Goal: Task Accomplishment & Management: Manage account settings

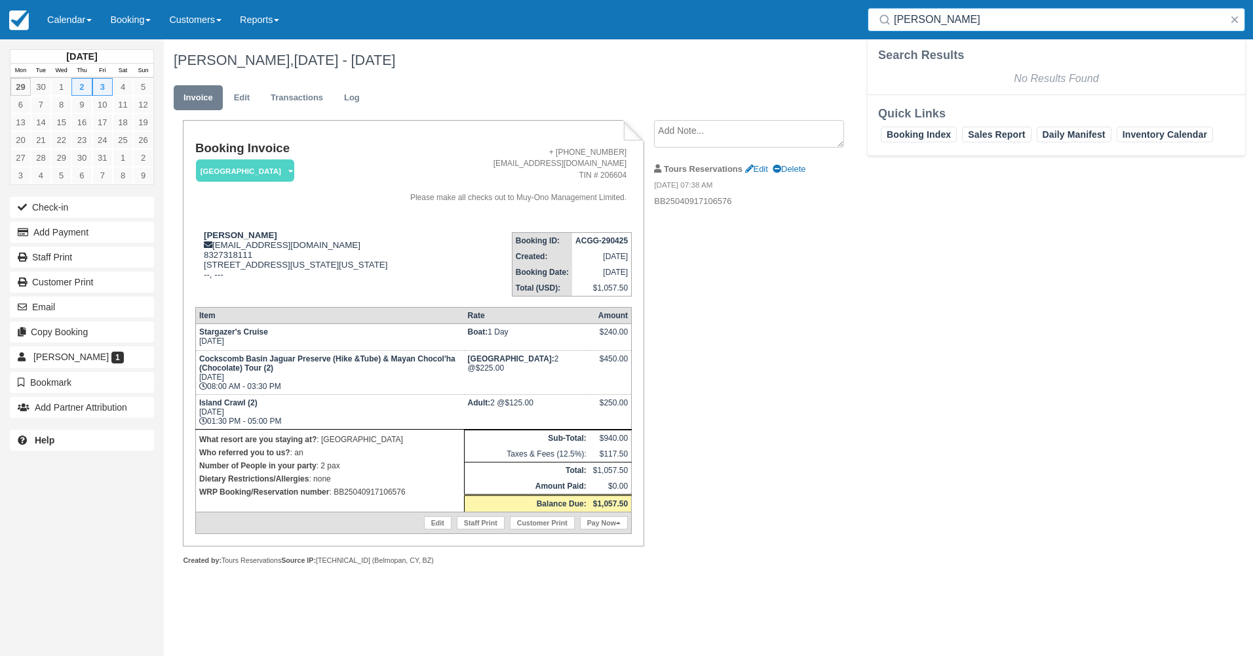
click at [724, 60] on h1 "Abel Sanchez, Oct 02 - Oct 03 2025" at bounding box center [634, 60] width 920 height 16
click at [1240, 20] on button "button" at bounding box center [1235, 20] width 16 height 16
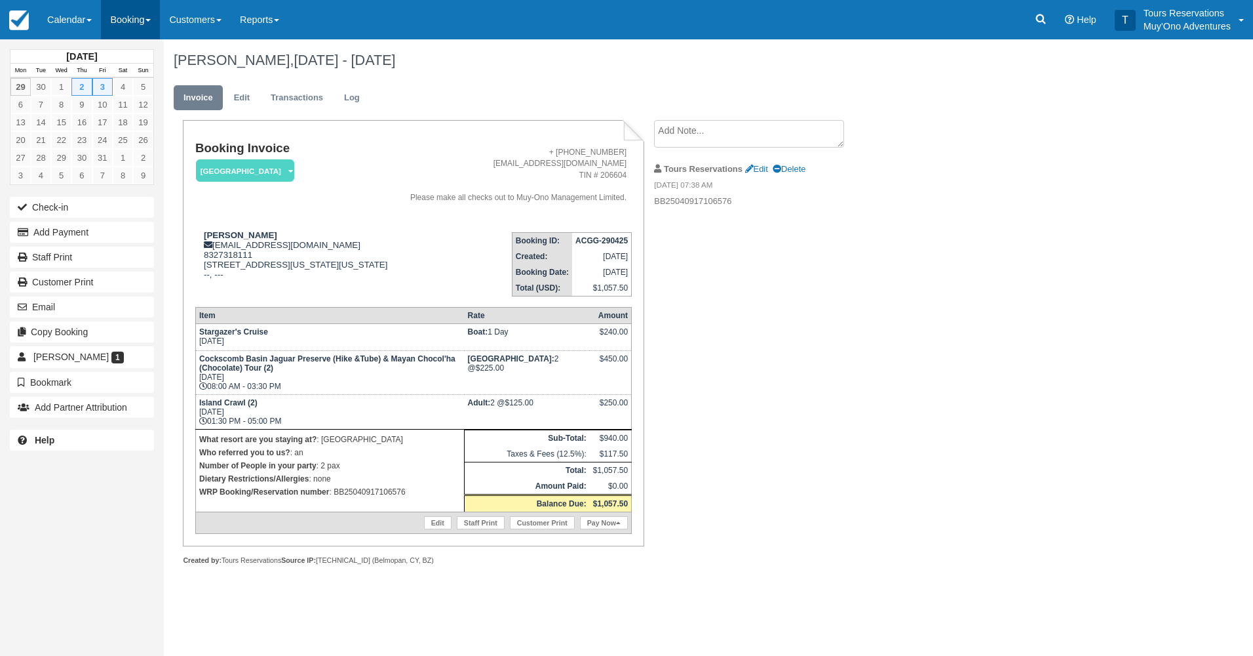
click at [129, 16] on link "Booking" at bounding box center [130, 19] width 59 height 39
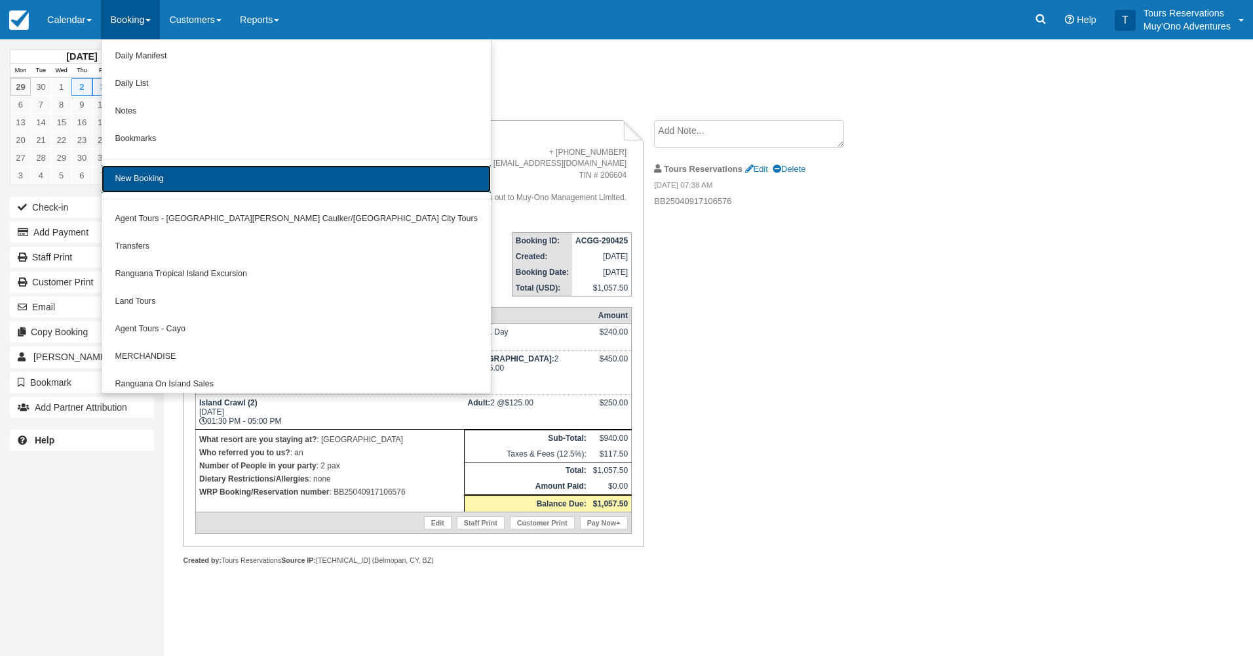
click at [157, 167] on link "New Booking" at bounding box center [296, 179] width 389 height 28
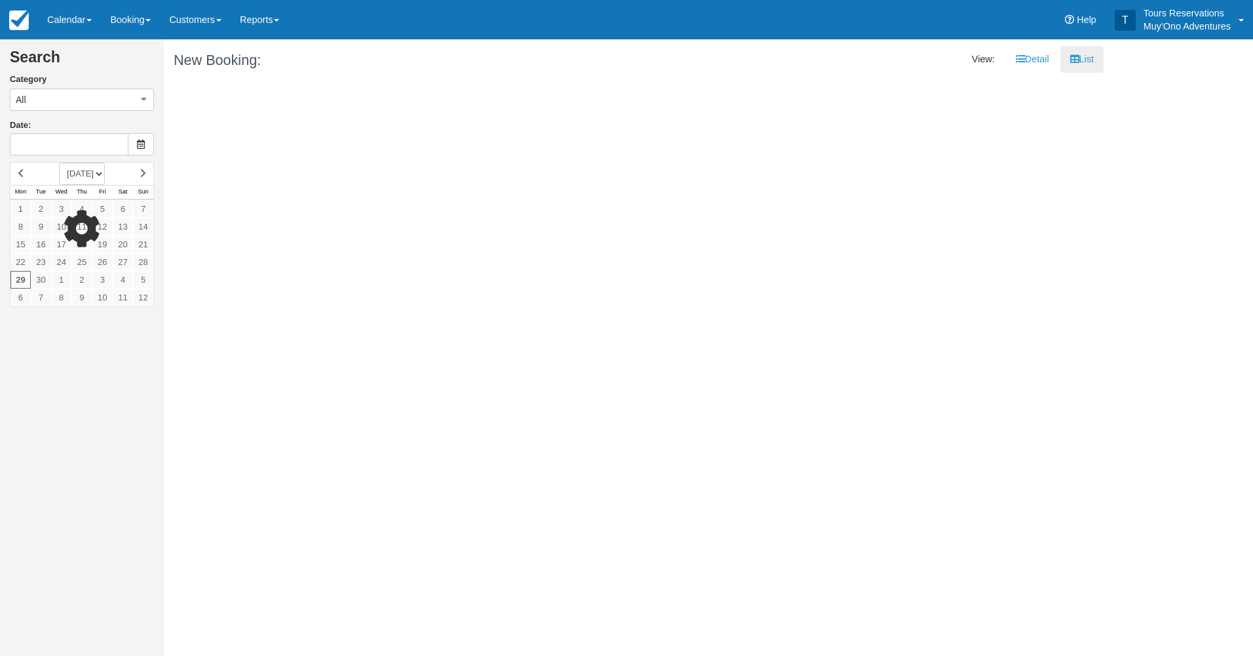
type input "[DATE]"
click at [121, 173] on div at bounding box center [82, 234] width 144 height 145
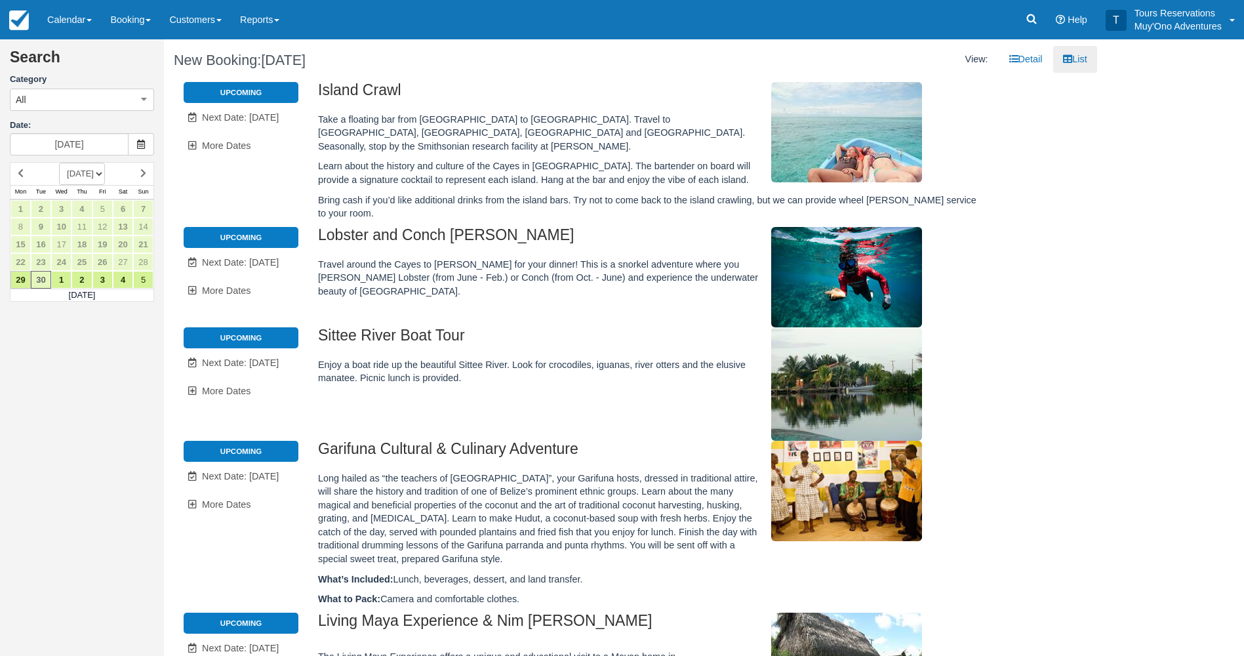
click at [105, 176] on select "[DATE] [DATE] [DATE] [DATE] [DATE] [DATE] [DATE] [DATE] [DATE] [DATE] [DATE] [D…" at bounding box center [82, 174] width 46 height 22
select select "20260501"
click at [59, 163] on select "[DATE] [DATE] [DATE] [DATE] [DATE] [DATE] [DATE] [DATE] [DATE] [DATE] [DATE] [D…" at bounding box center [82, 174] width 46 height 22
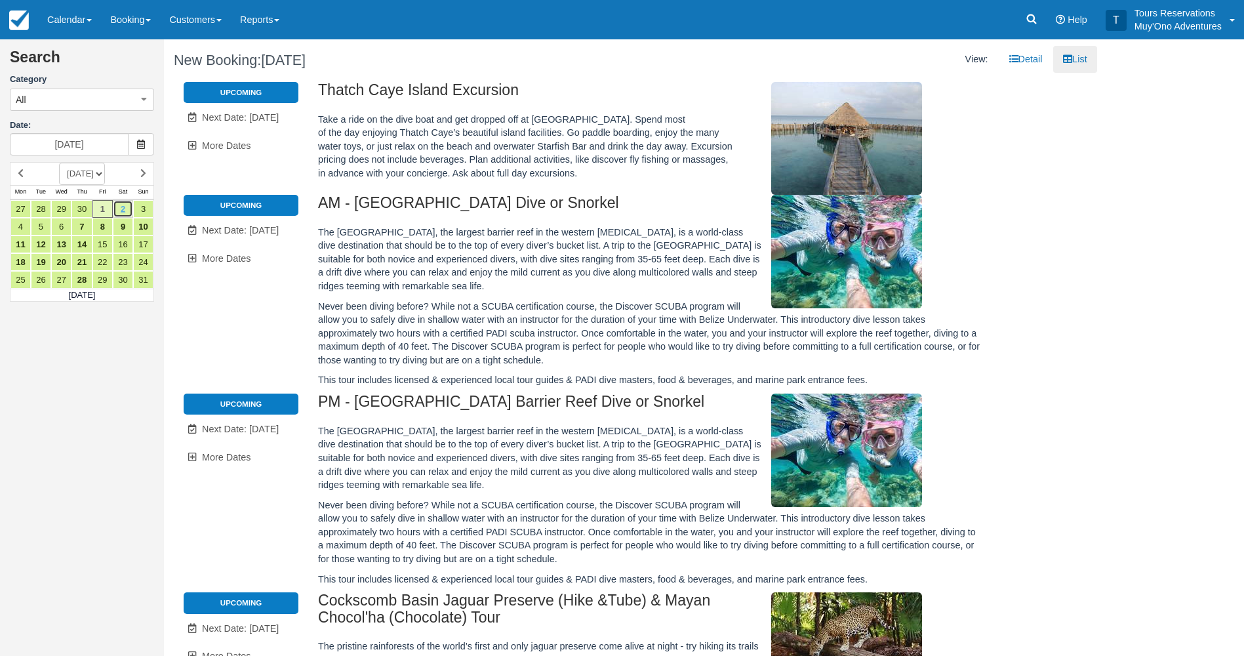
click at [120, 208] on link "2" at bounding box center [123, 209] width 20 height 18
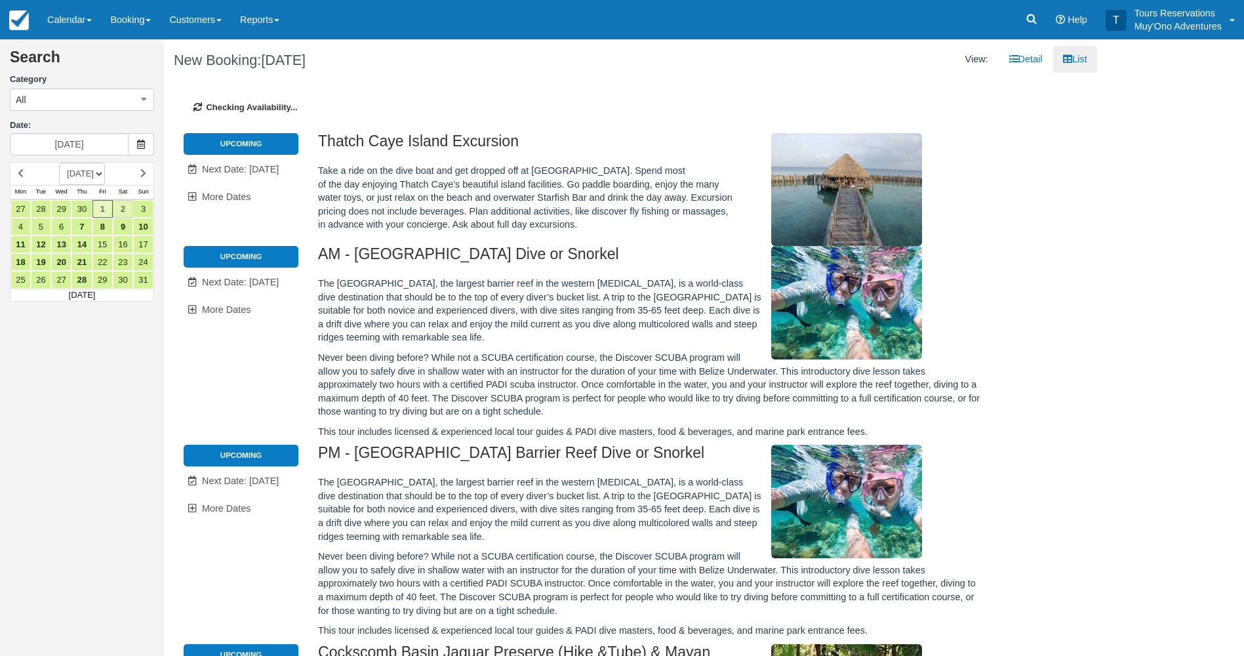
type input "[DATE]"
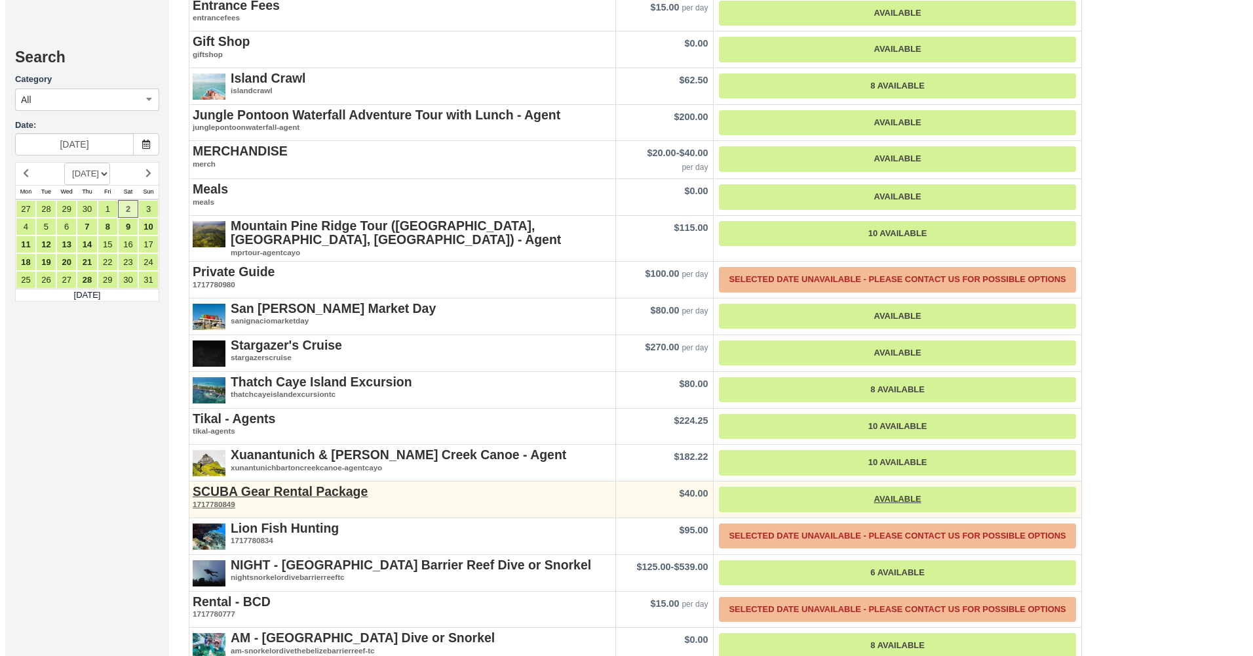
scroll to position [2098, 0]
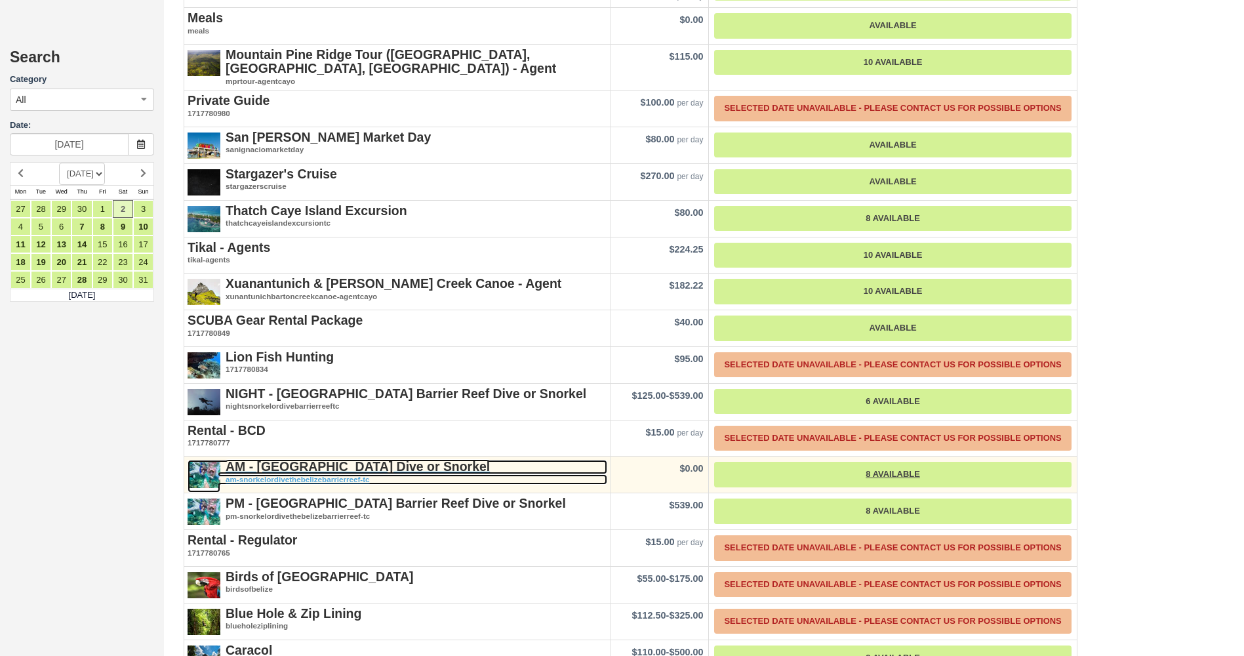
click at [348, 459] on strong "AM - [GEOGRAPHIC_DATA] Dive or Snorkel" at bounding box center [358, 466] width 264 height 14
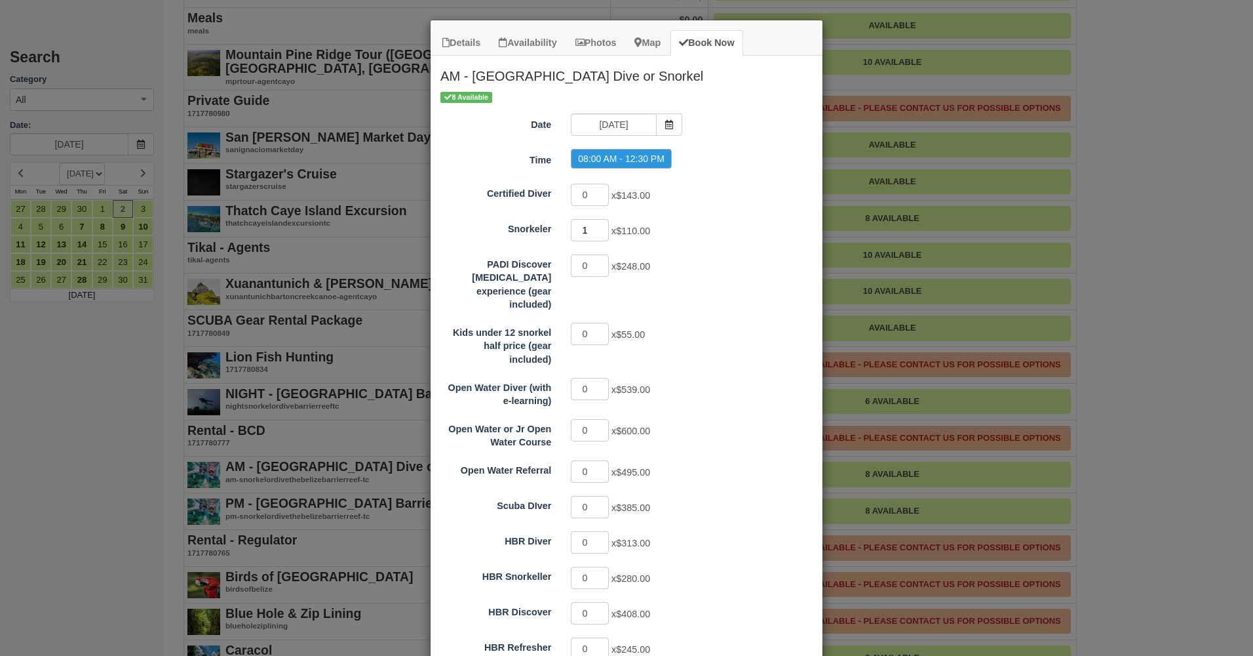
click at [597, 227] on input "1" at bounding box center [590, 230] width 38 height 22
type input "2"
click at [597, 227] on input "2" at bounding box center [590, 230] width 38 height 22
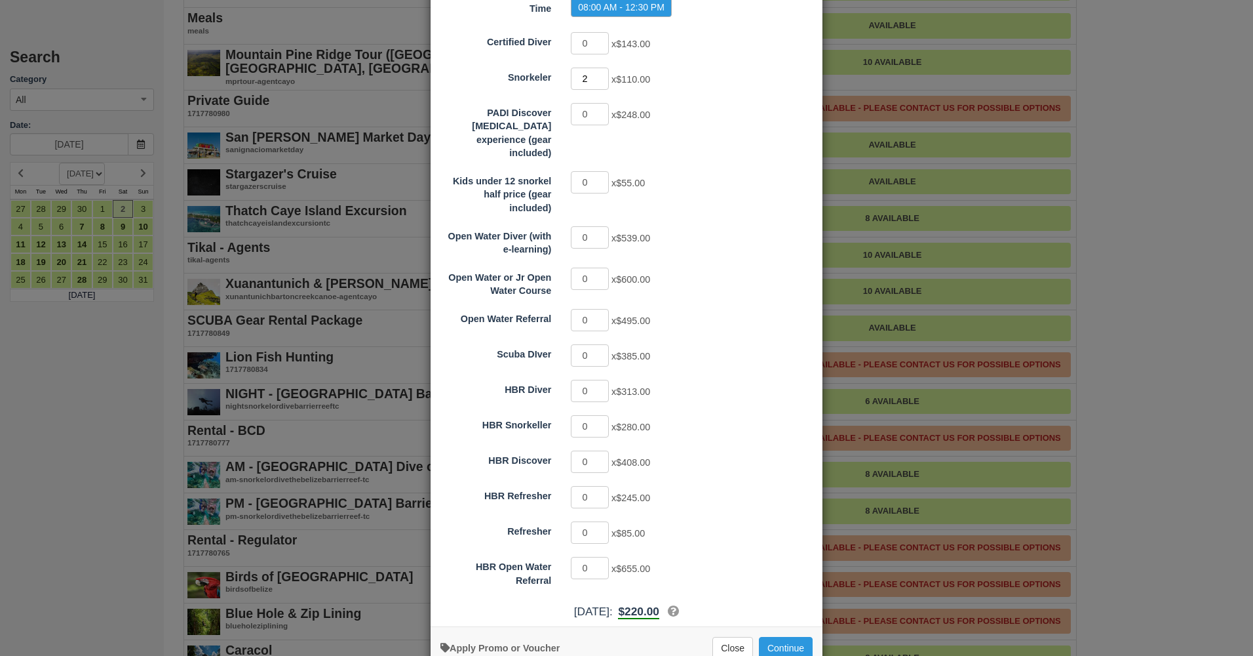
scroll to position [171, 0]
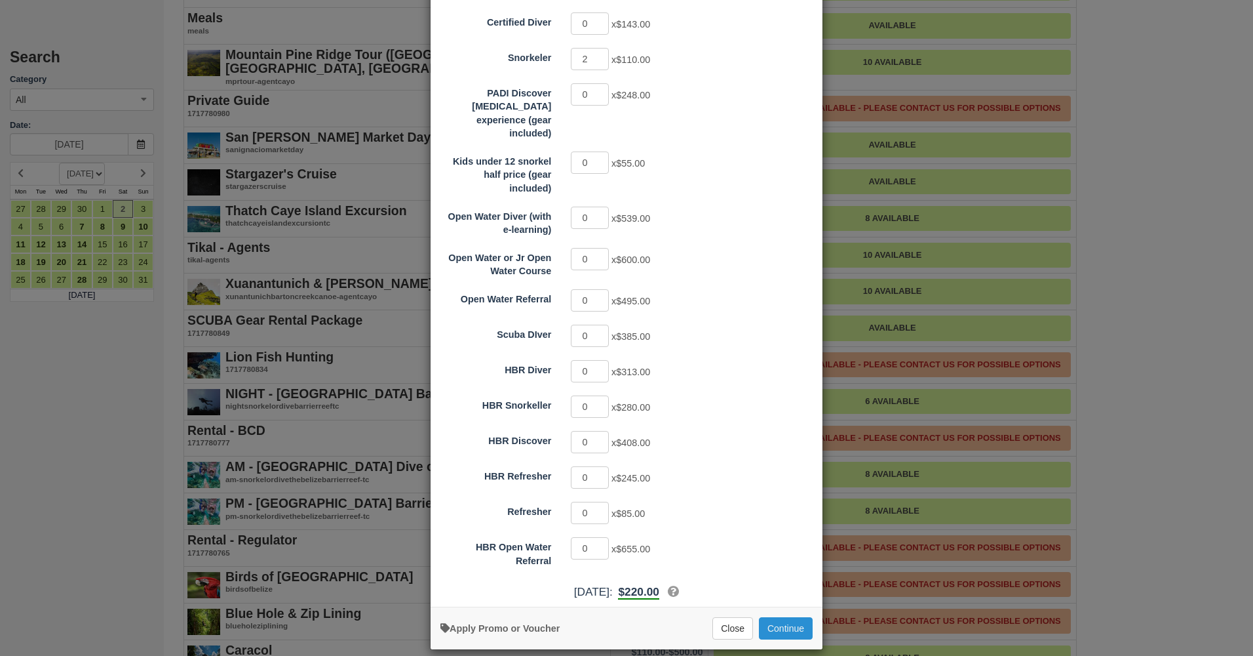
click at [774, 617] on button "Continue" at bounding box center [786, 628] width 54 height 22
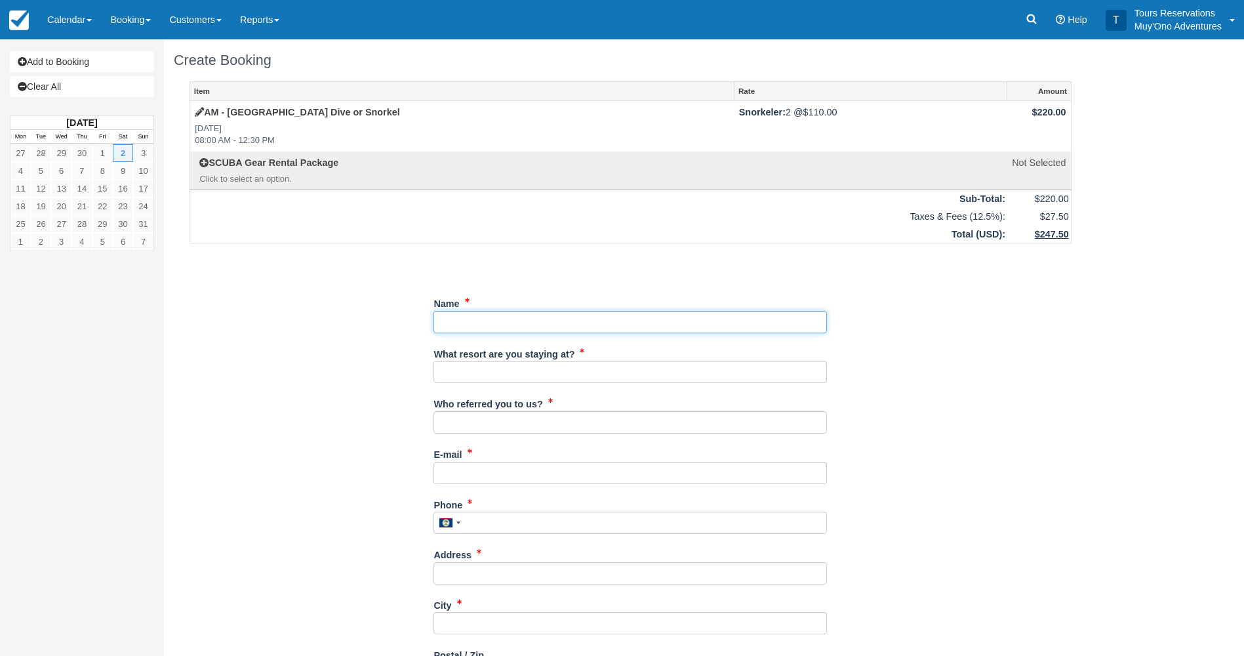
click at [545, 311] on input "Name" at bounding box center [629, 322] width 393 height 22
type input "[PERSON_NAME]"
drag, startPoint x: 541, startPoint y: 368, endPoint x: 536, endPoint y: 378, distance: 12.0
click at [541, 368] on input "What resort are you staying at?" at bounding box center [629, 372] width 393 height 22
type input "Thatch Caye"
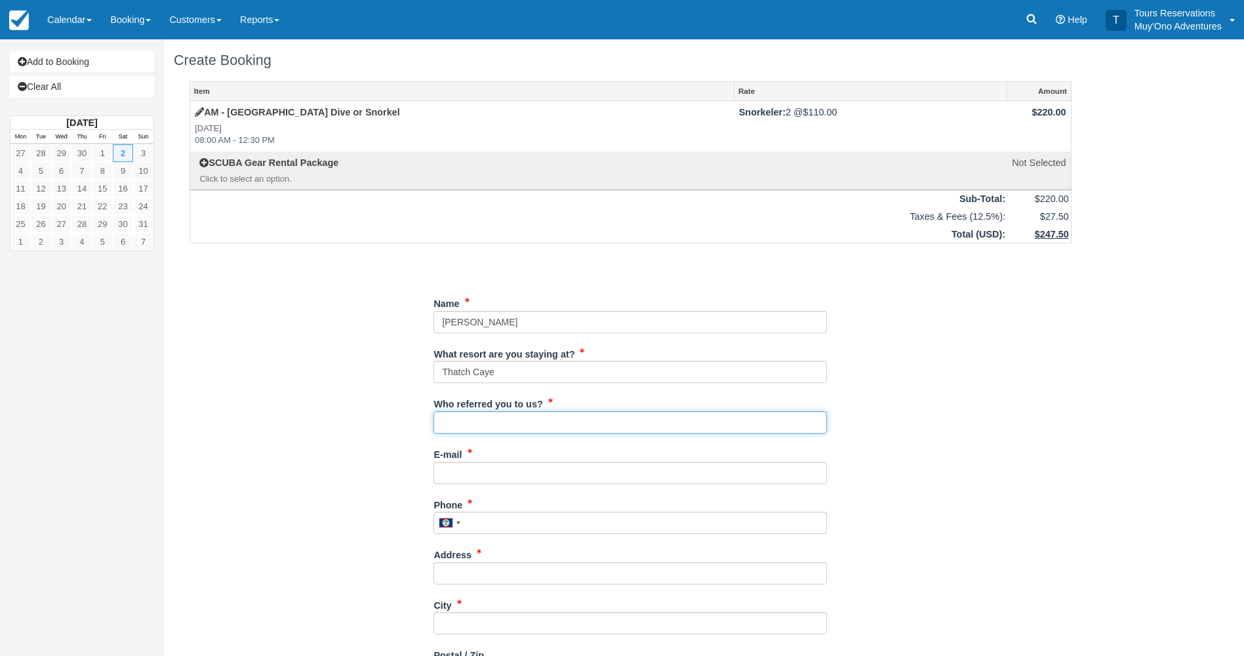
click at [492, 425] on input "Who referred you to us?" at bounding box center [629, 422] width 393 height 22
type input "Eduar Burns"
click at [444, 477] on input "E-mail" at bounding box center [629, 473] width 393 height 22
paste input "baker.james.alex@gmail.com"
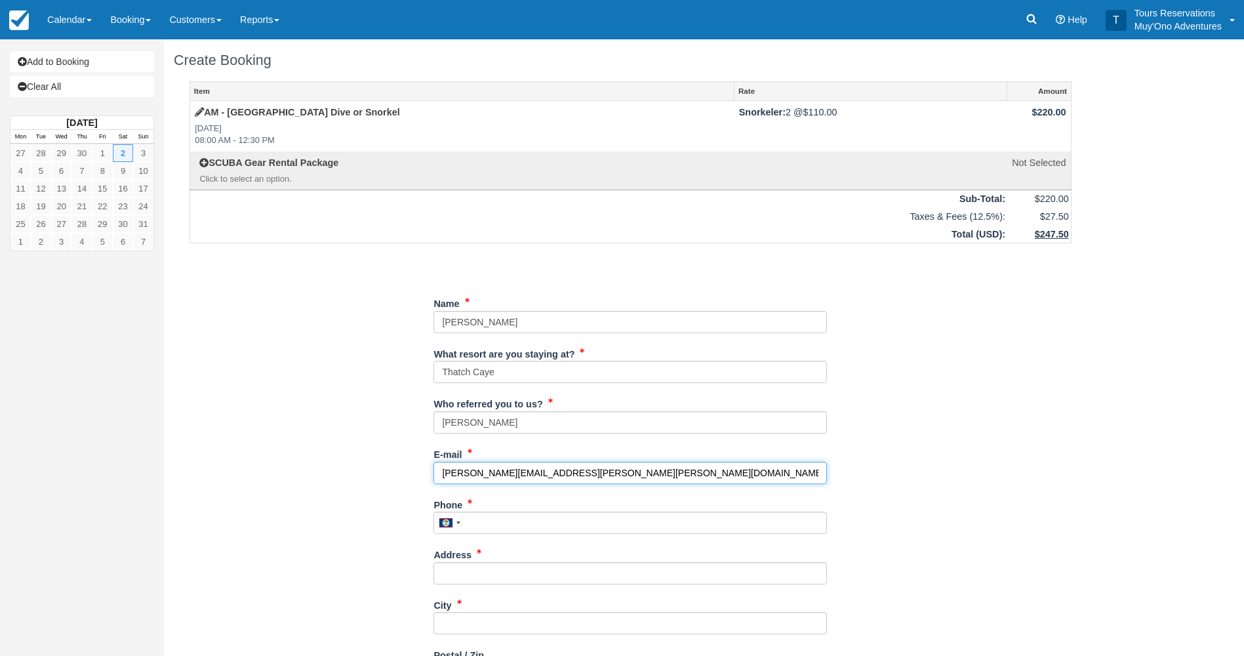
type input "baker.james.alex@gmail.com"
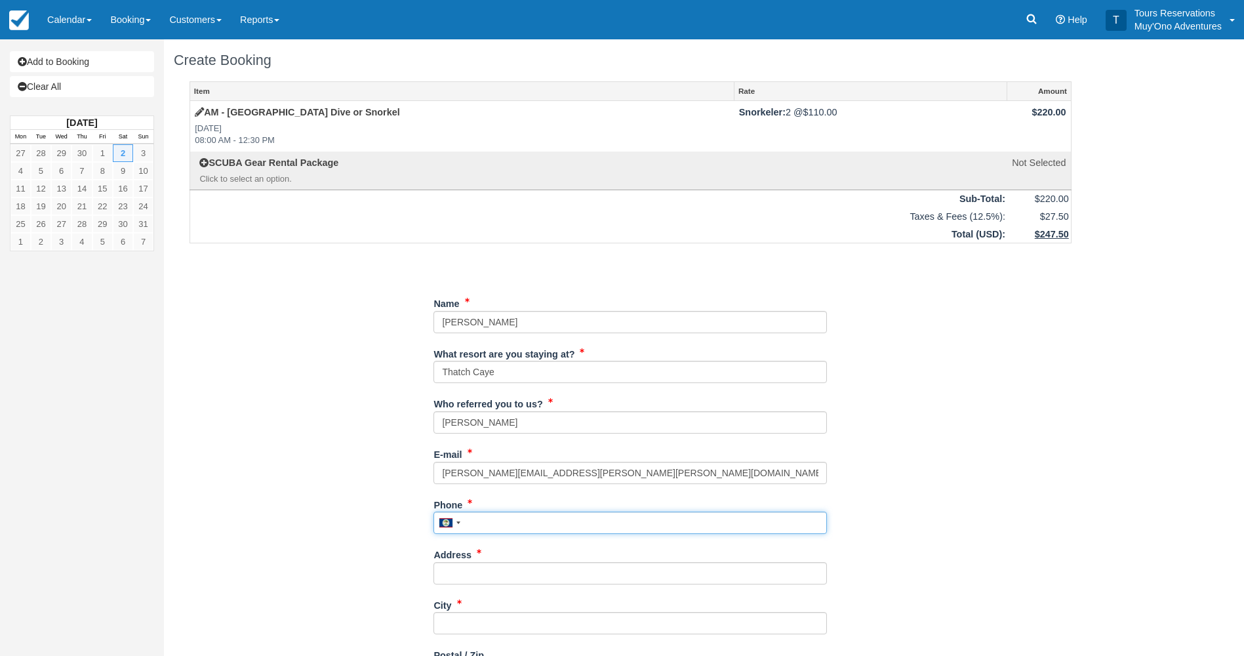
drag, startPoint x: 503, startPoint y: 525, endPoint x: 486, endPoint y: 518, distance: 18.5
click at [503, 525] on input "Phone" at bounding box center [629, 522] width 393 height 22
click at [546, 518] on input "Phone" at bounding box center [629, 522] width 393 height 22
paste input "(423) 580-1614"
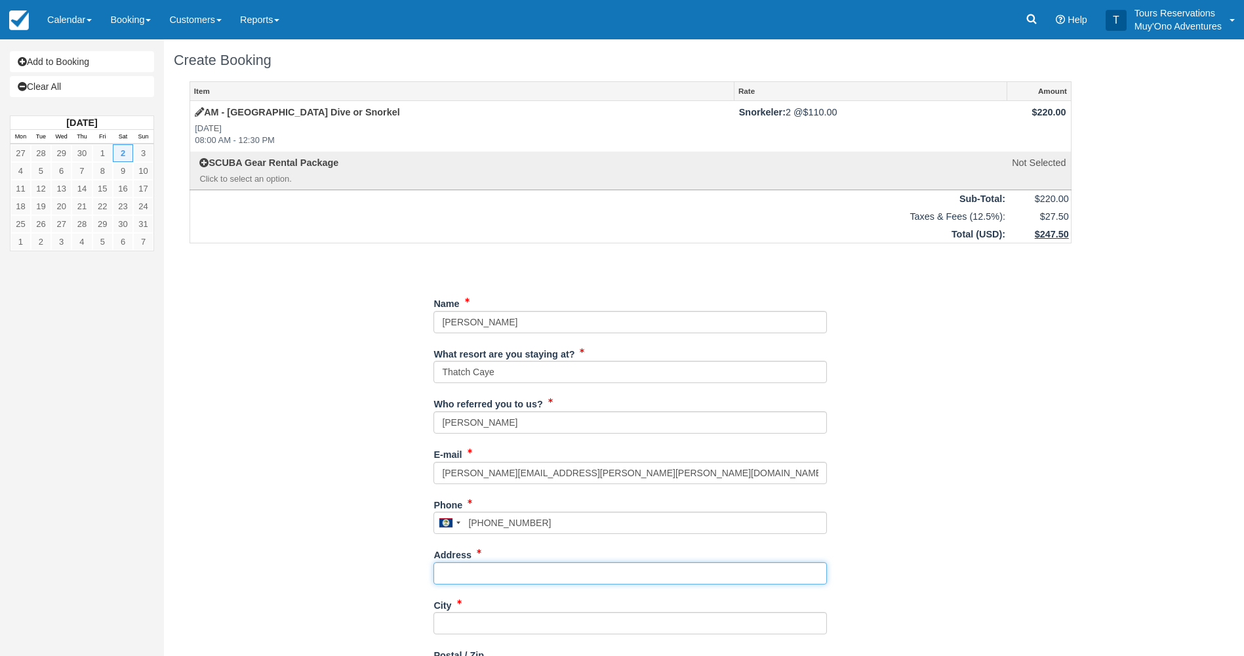
type input "4235801614"
click at [509, 573] on input "Address" at bounding box center [629, 573] width 393 height 22
click at [497, 563] on input "Address" at bounding box center [629, 573] width 393 height 22
paste input "4914 Shoreline Drive"
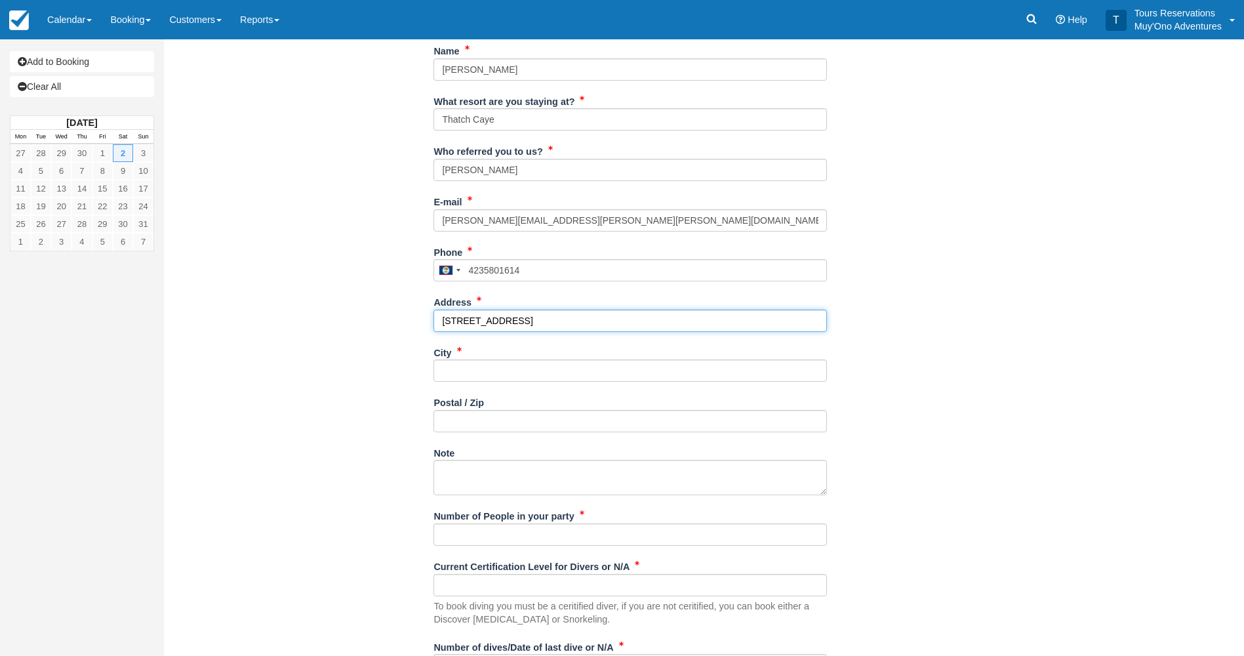
scroll to position [262, 0]
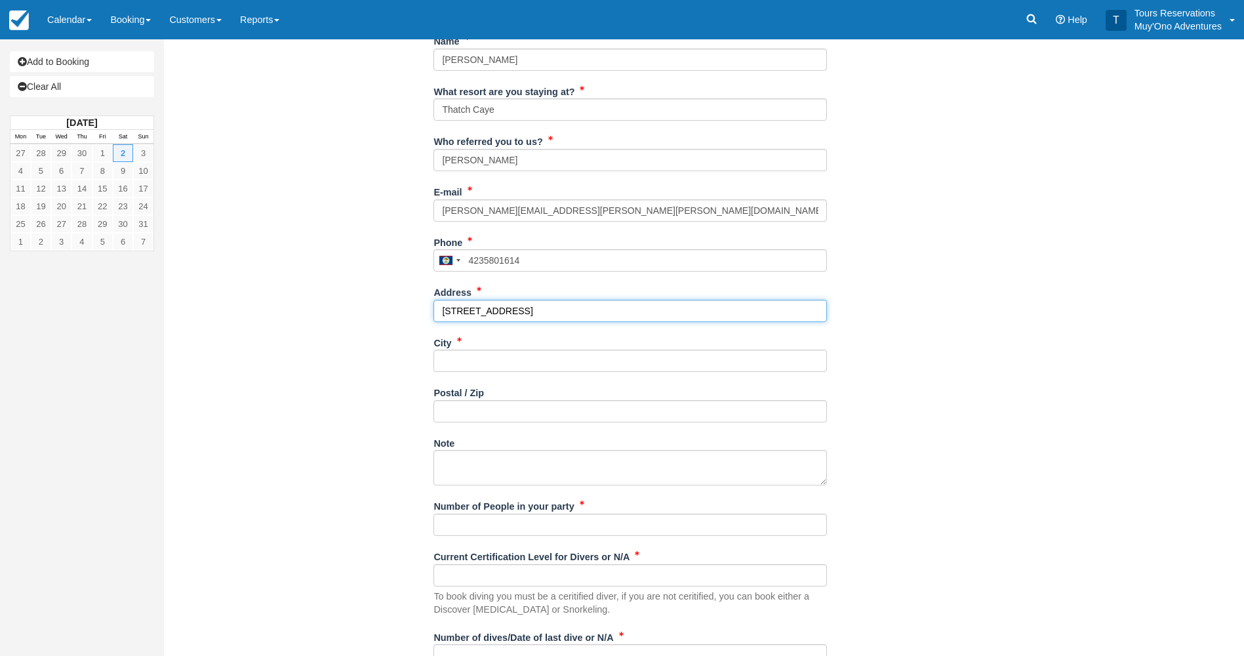
type input "4914 Shoreline Drive"
click at [457, 356] on input "City" at bounding box center [629, 360] width 393 height 22
paste input "Chattanooga"
type input "Chattanooga"
click at [449, 408] on input "Postal / Zip" at bounding box center [629, 411] width 393 height 22
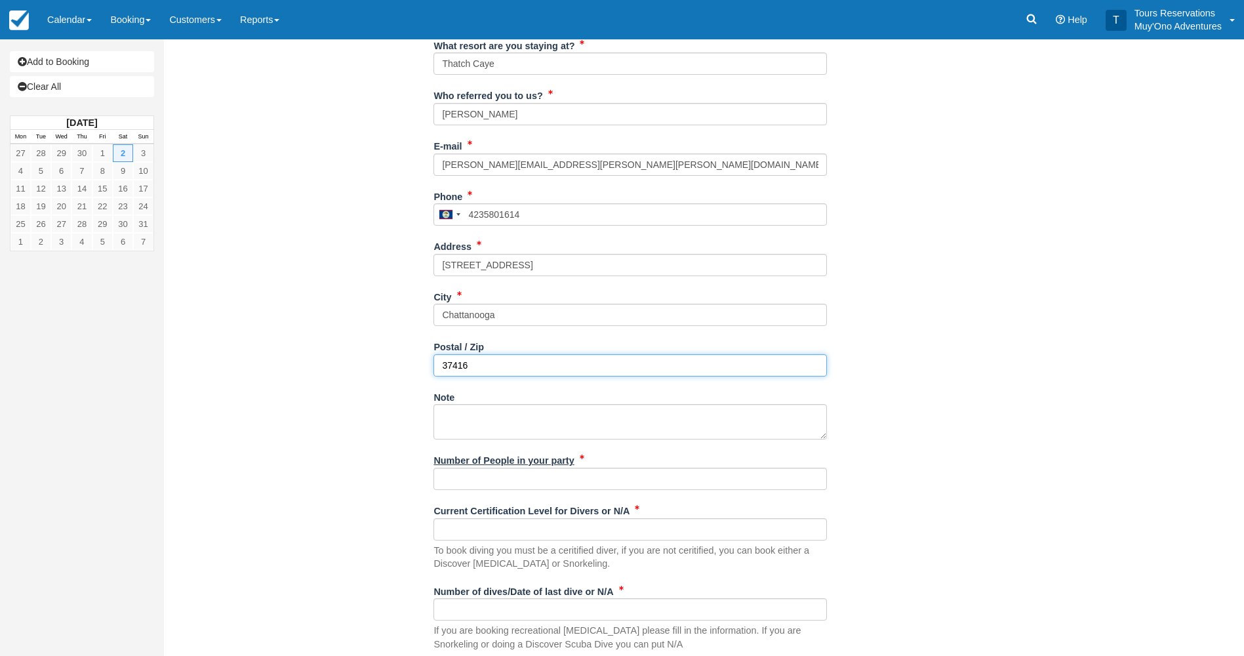
scroll to position [328, 0]
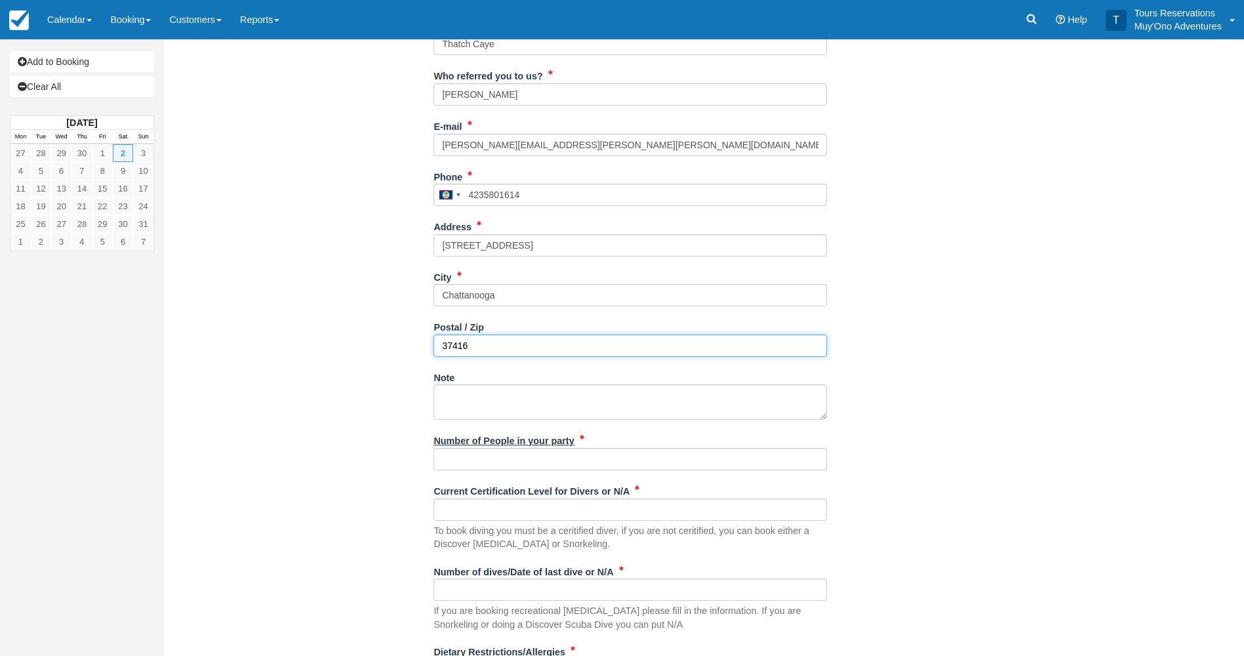
type input "37416"
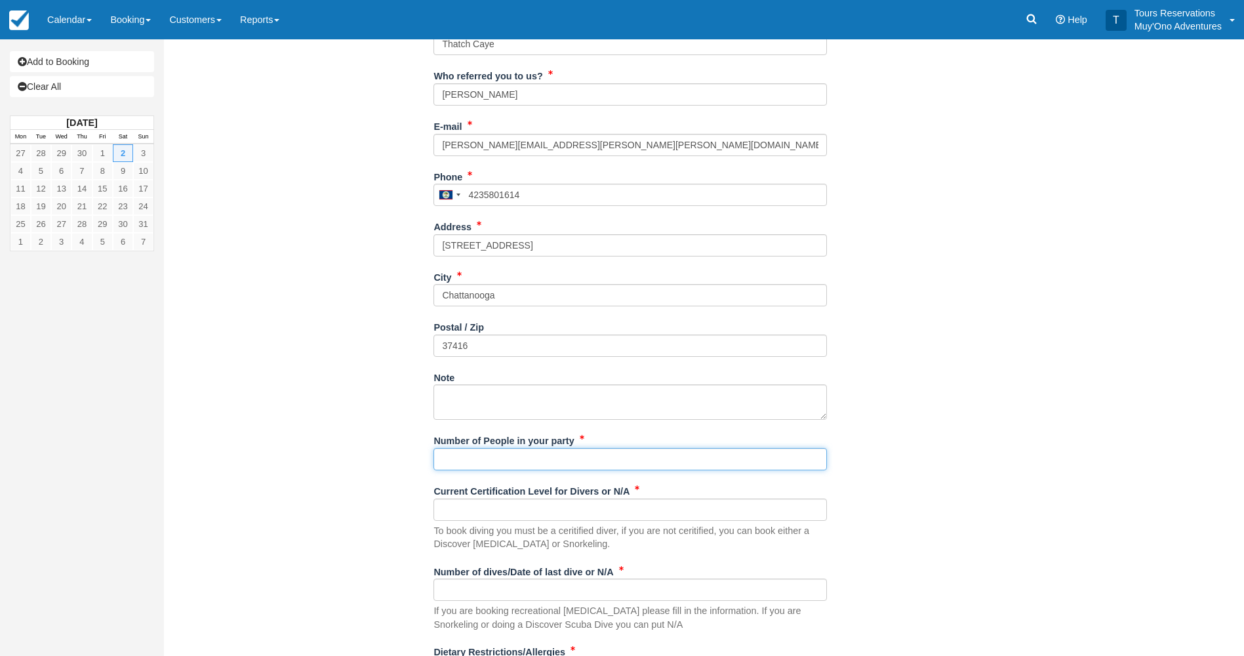
click at [488, 462] on input "Number of People in your party" at bounding box center [629, 459] width 393 height 22
type input "2px"
click at [704, 497] on div "Current Certification Level for Divers or N/A To book diving you must be a ceri…" at bounding box center [629, 515] width 393 height 71
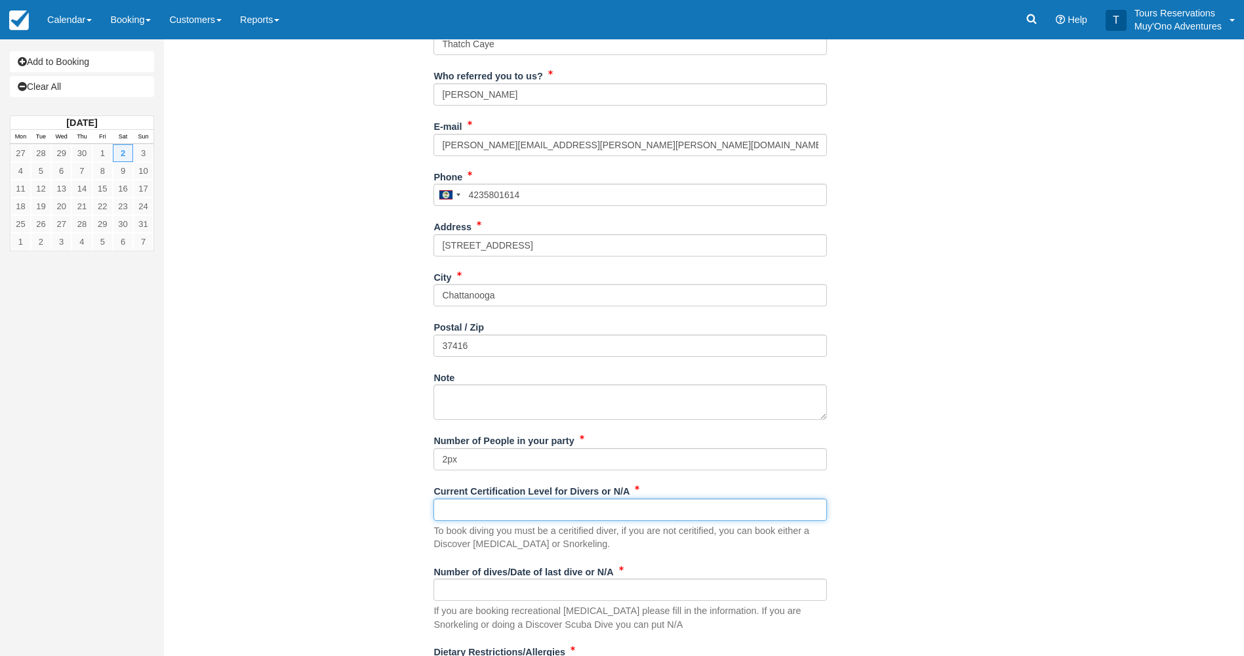
click at [700, 503] on input "Current Certification Level for Divers or N/A" at bounding box center [629, 509] width 393 height 22
type input "N/A"
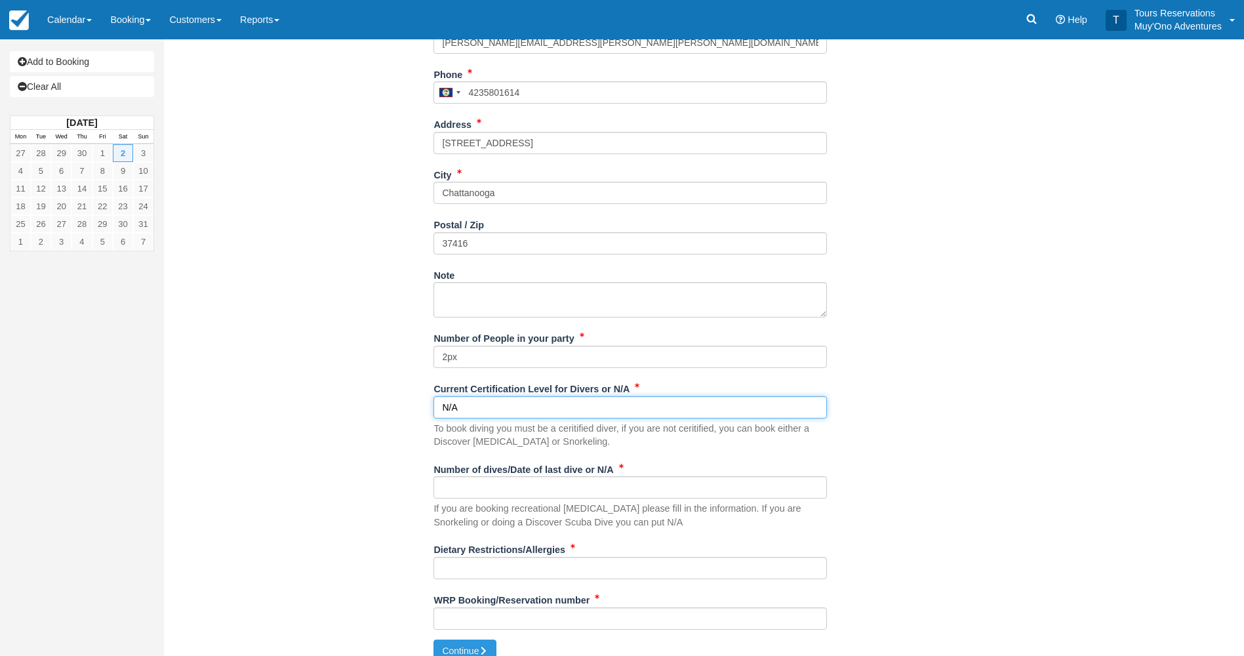
scroll to position [446, 0]
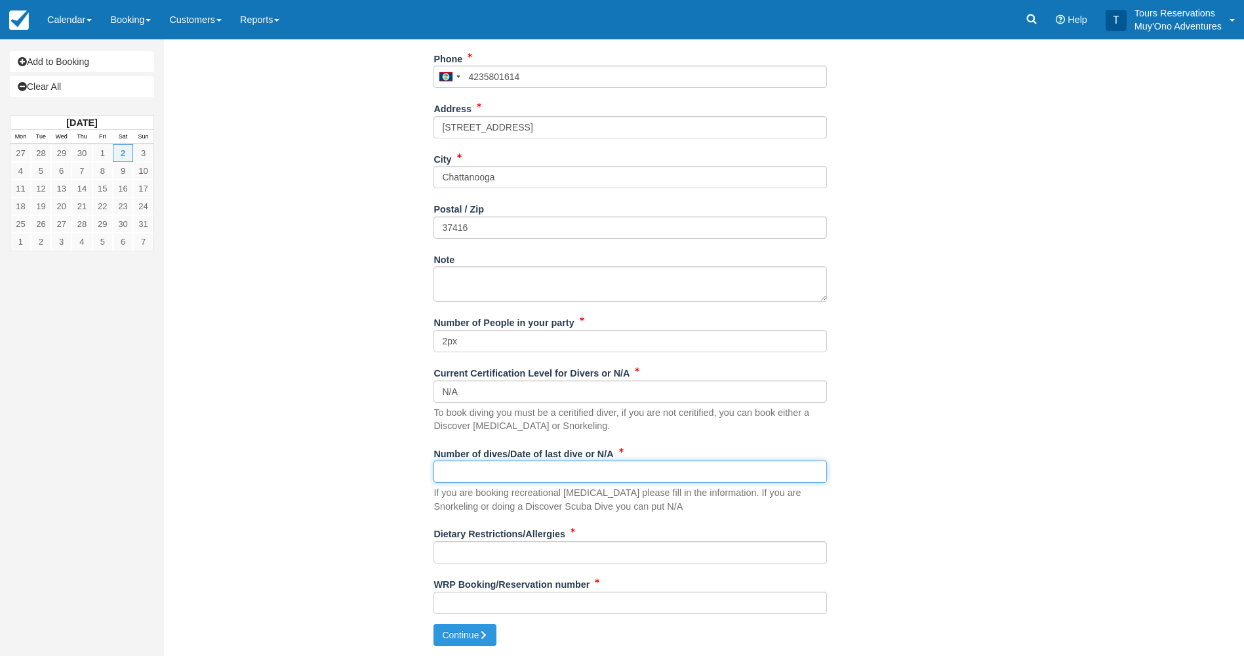
click at [538, 482] on input "Number of dives/Date of last dive or N/A" at bounding box center [629, 471] width 393 height 22
type input "N/A"
click at [516, 547] on input "Dietary Restrictions/Allergies" at bounding box center [629, 552] width 393 height 22
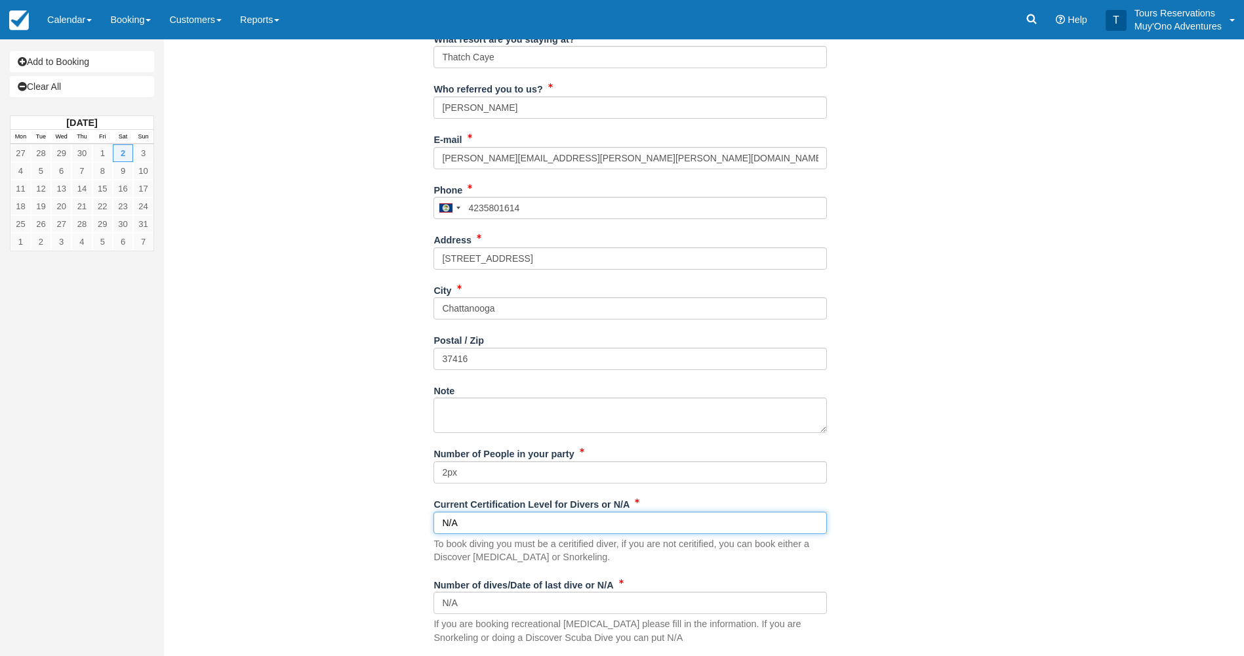
click at [516, 519] on input "N/A" at bounding box center [629, 522] width 393 height 22
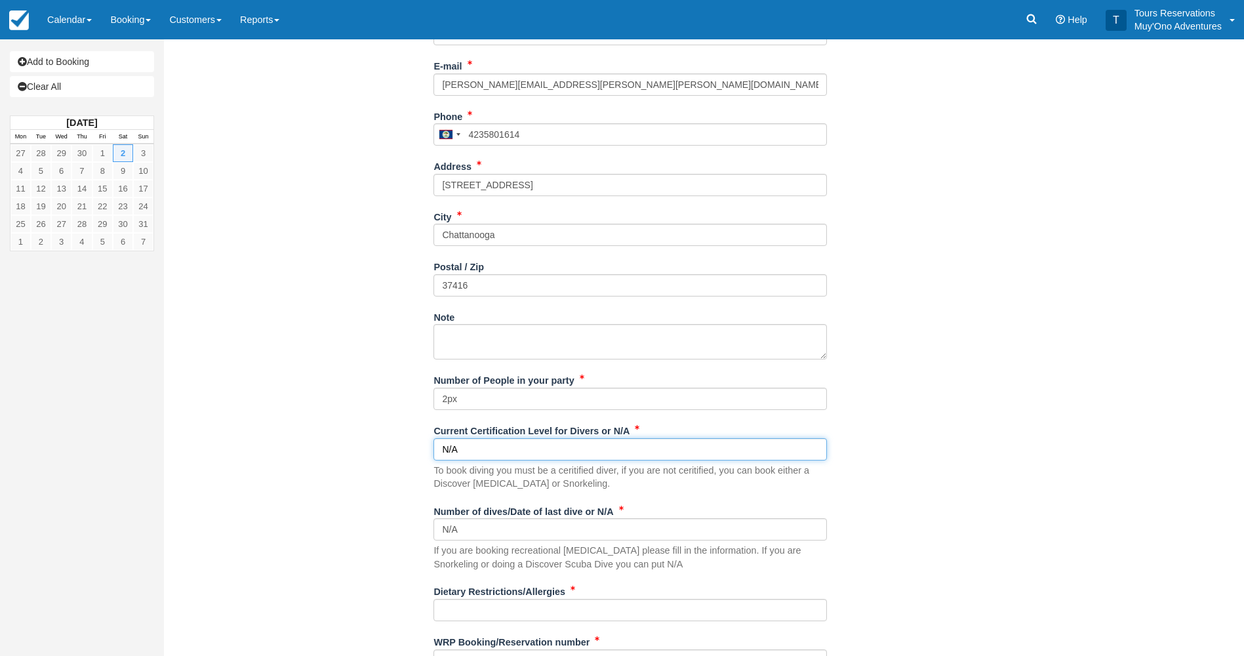
scroll to position [446, 0]
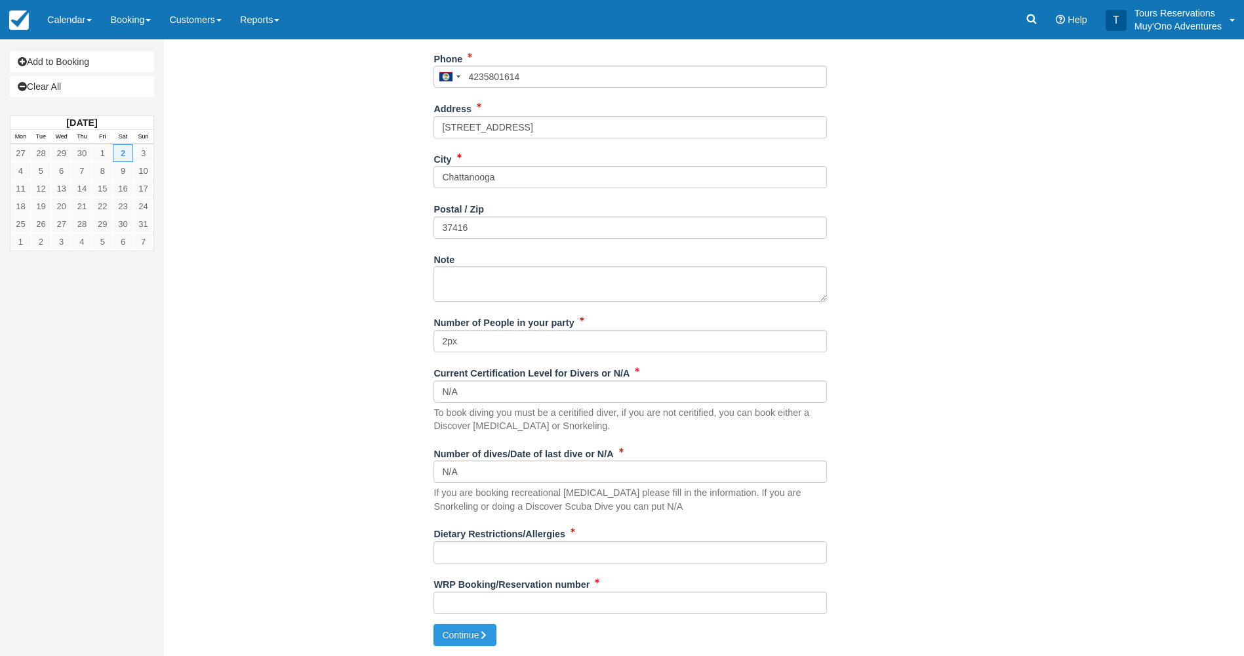
click at [571, 564] on div "Dietary Restrictions/Allergies" at bounding box center [629, 547] width 393 height 50
click at [572, 559] on input "Dietary Restrictions/Allergies" at bounding box center [629, 552] width 393 height 22
paste input "Sarah- Cant have cow milk or product made from cow milk, also white potato."
type input "Sarah- Cant have cow milk or product made from cow milk, also white potato."
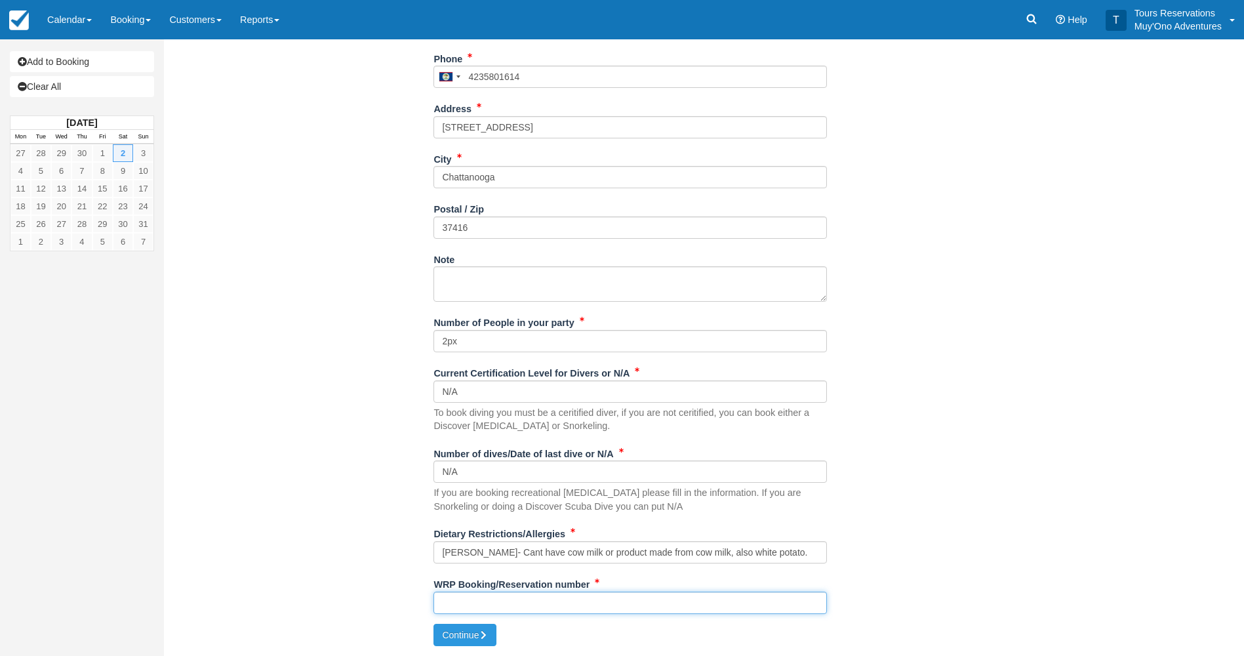
click at [517, 595] on input "WRP Booking/Reservation number" at bounding box center [629, 602] width 393 height 22
paste input "48903372"
type input "48903372"
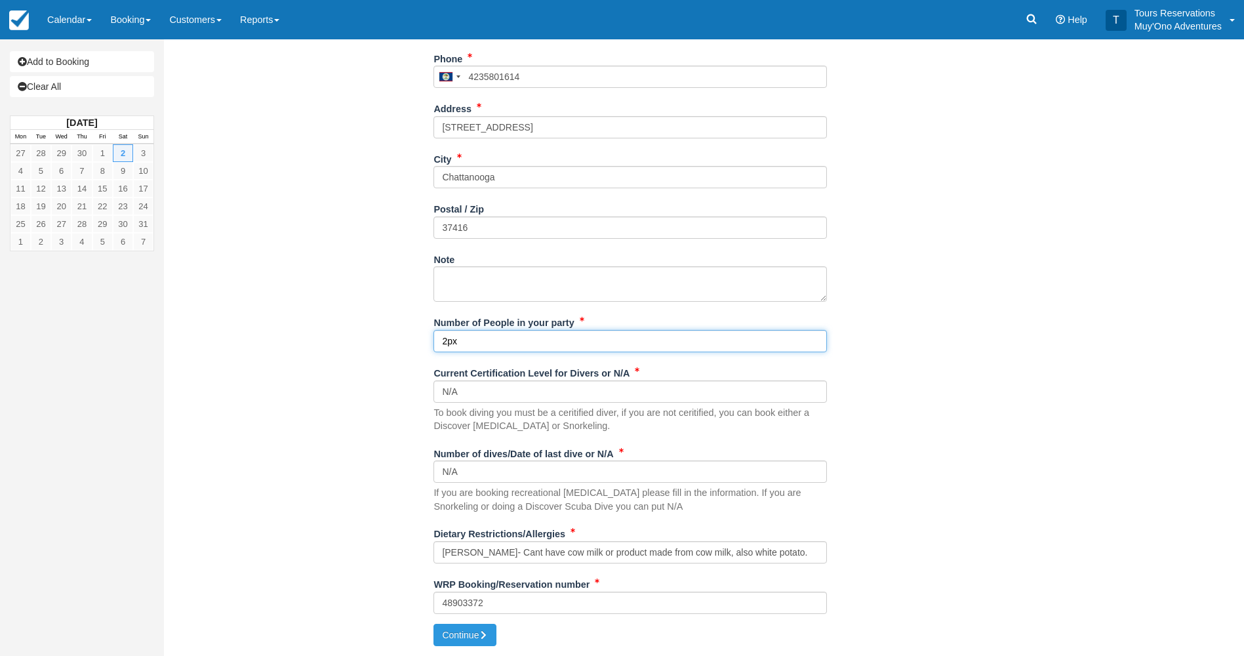
click at [493, 340] on input "2px" at bounding box center [629, 341] width 393 height 22
type input "2px - James and Sarah Baker"
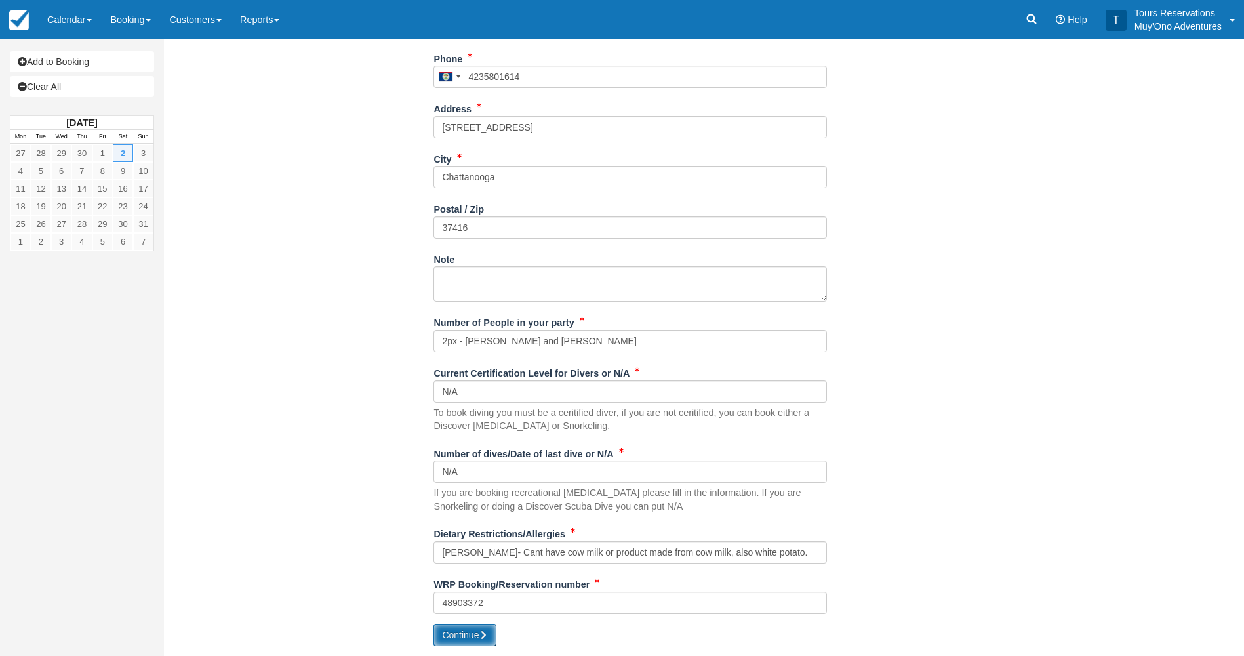
click at [475, 637] on button "Continue" at bounding box center [464, 634] width 63 height 22
type input "+5014235801614"
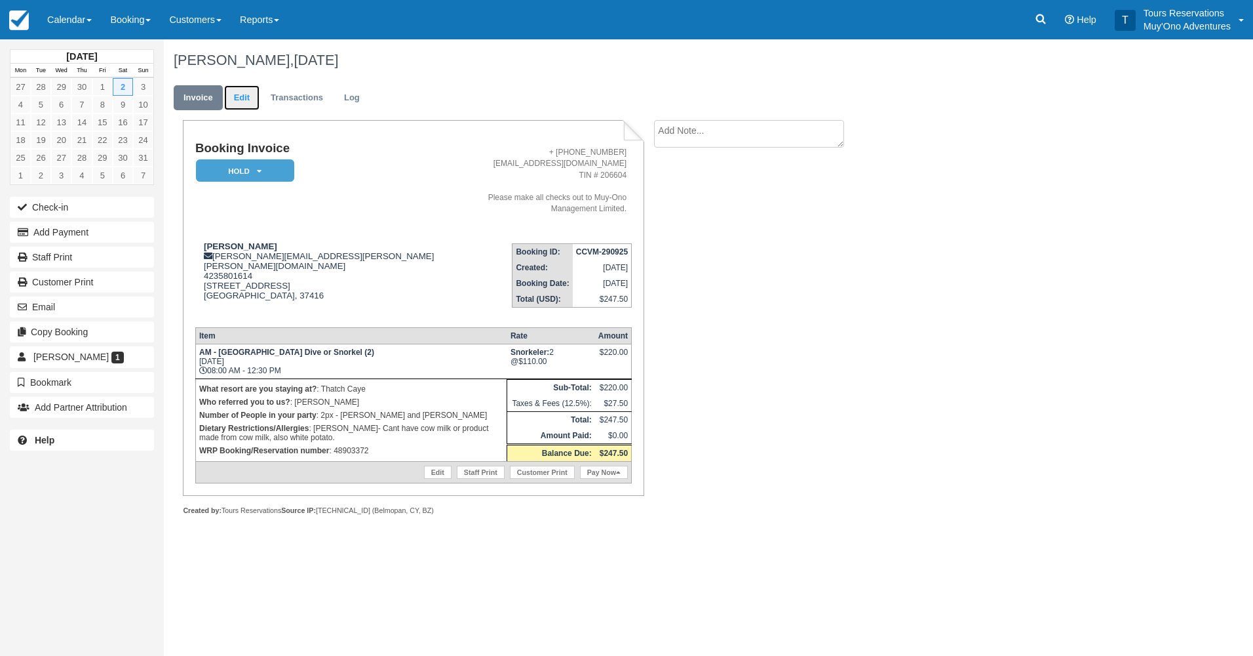
click at [246, 95] on link "Edit" at bounding box center [241, 98] width 35 height 26
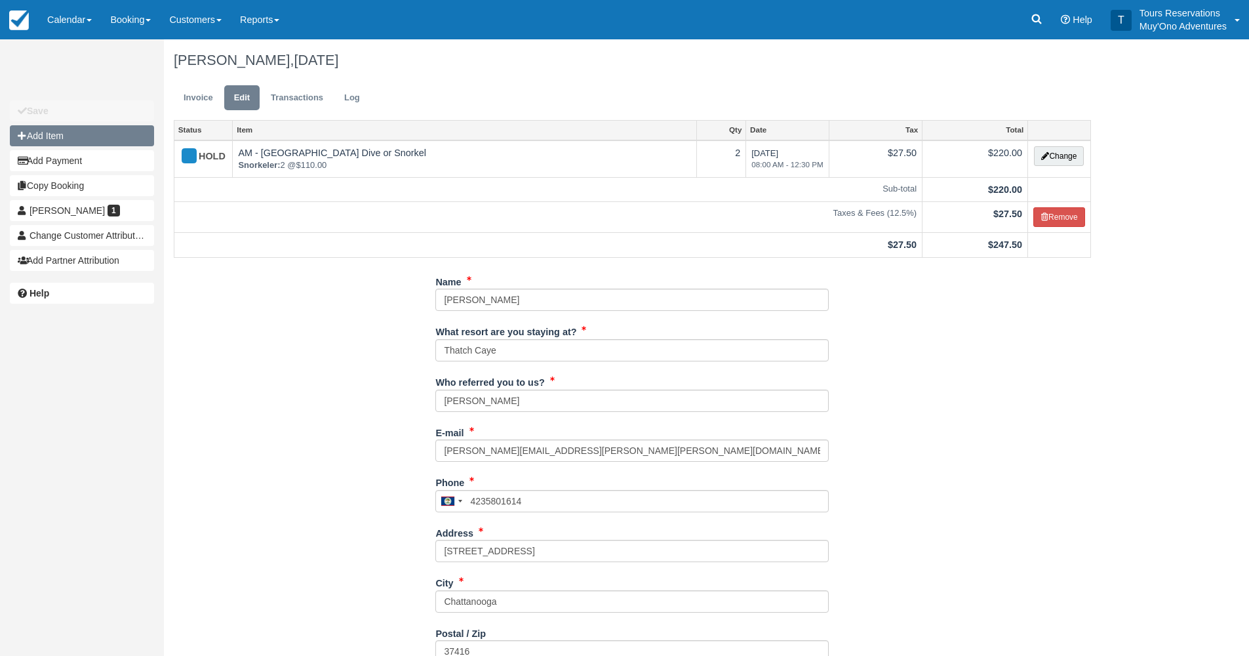
click at [66, 144] on button "Add Item" at bounding box center [82, 135] width 144 height 21
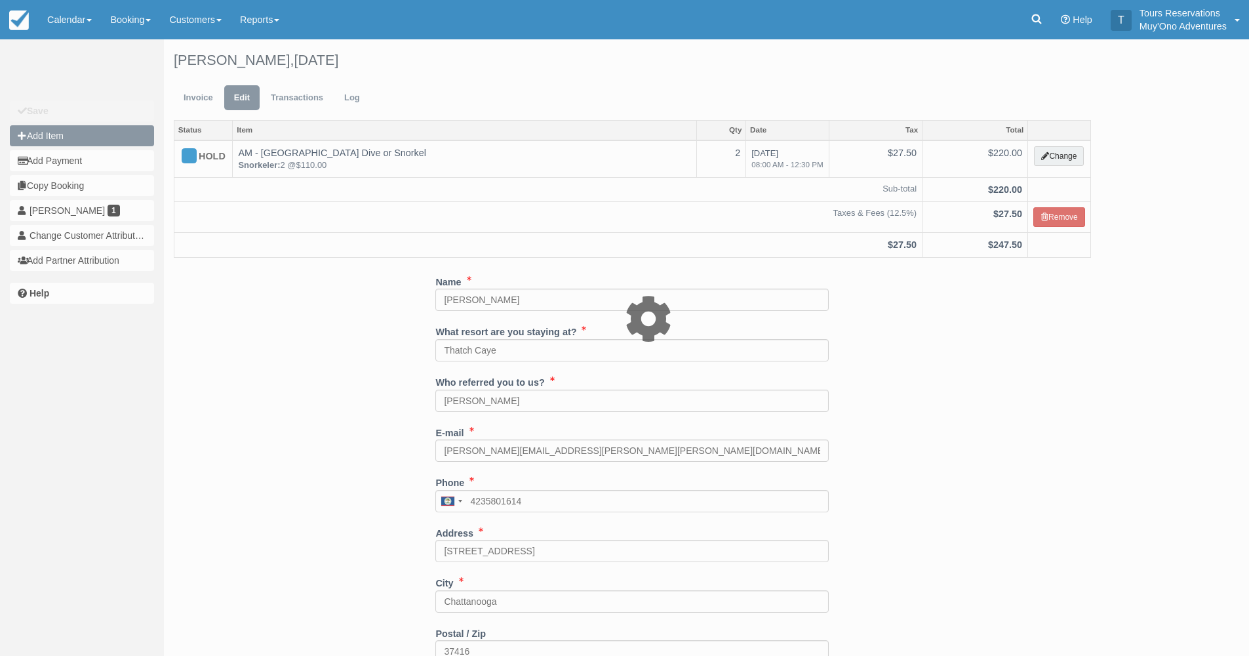
type input "0.00"
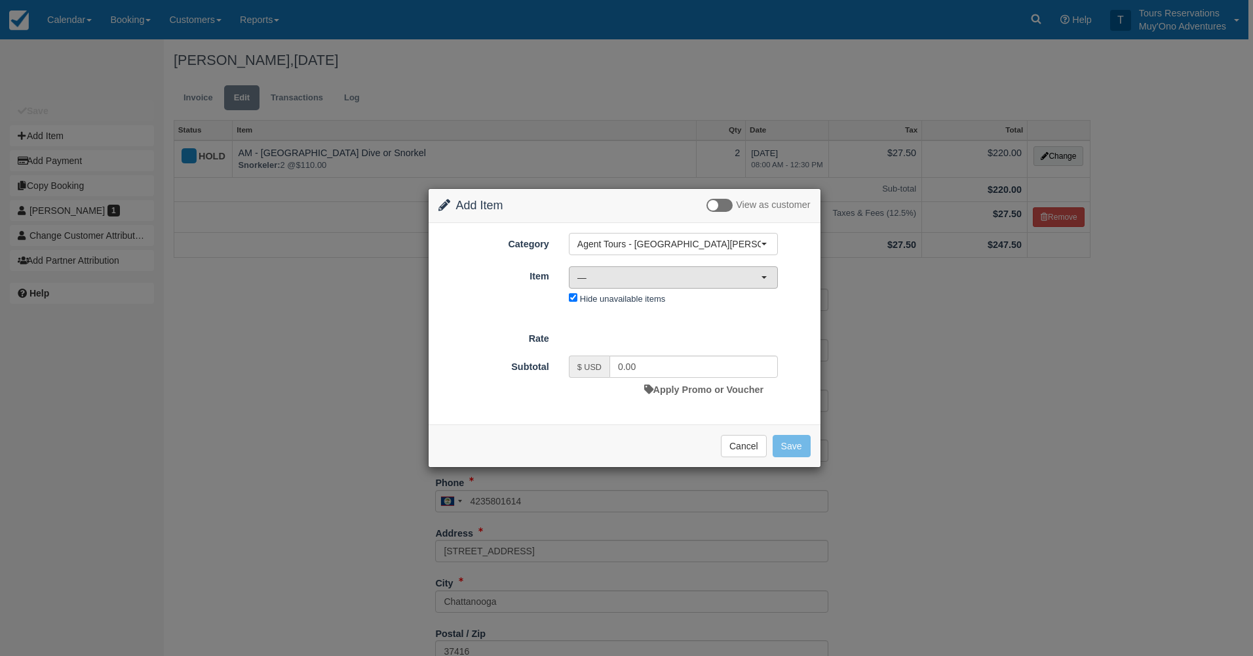
click at [642, 288] on button "—" at bounding box center [673, 277] width 209 height 22
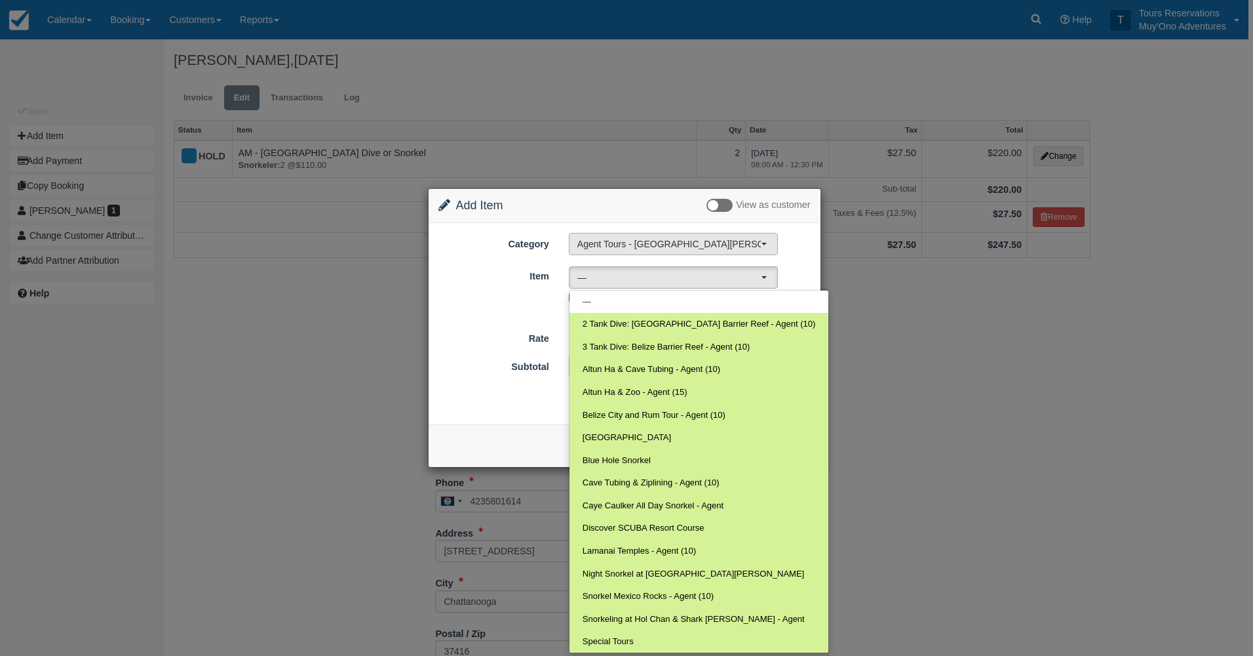
click at [656, 243] on span "Agent Tours - [GEOGRAPHIC_DATA][PERSON_NAME] Caulker/[GEOGRAPHIC_DATA] City Tou…" at bounding box center [670, 243] width 184 height 13
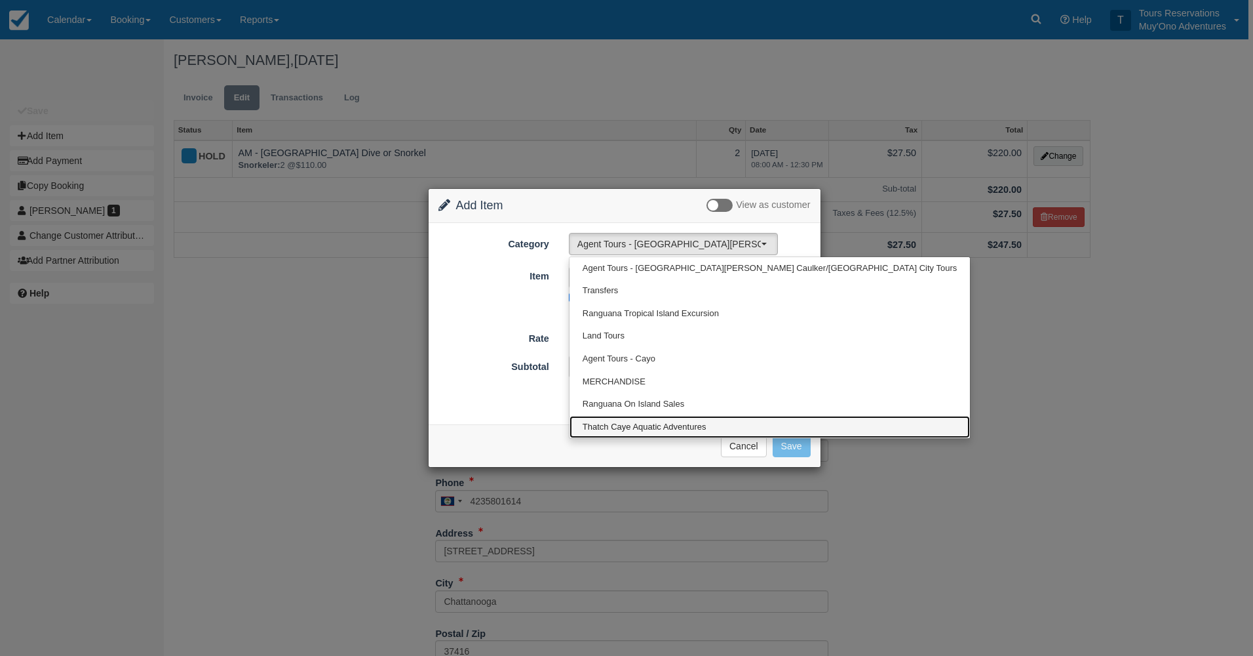
click at [643, 430] on span "Thatch Caye Aquatic Adventures" at bounding box center [645, 427] width 124 height 12
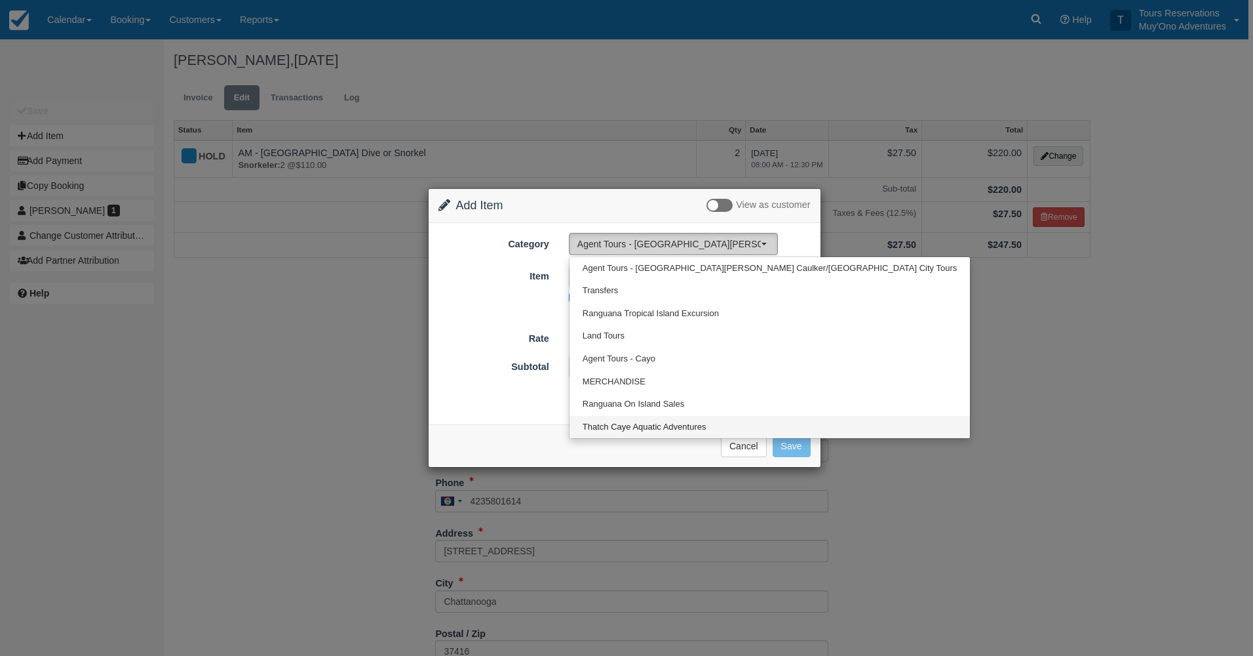
select select "64"
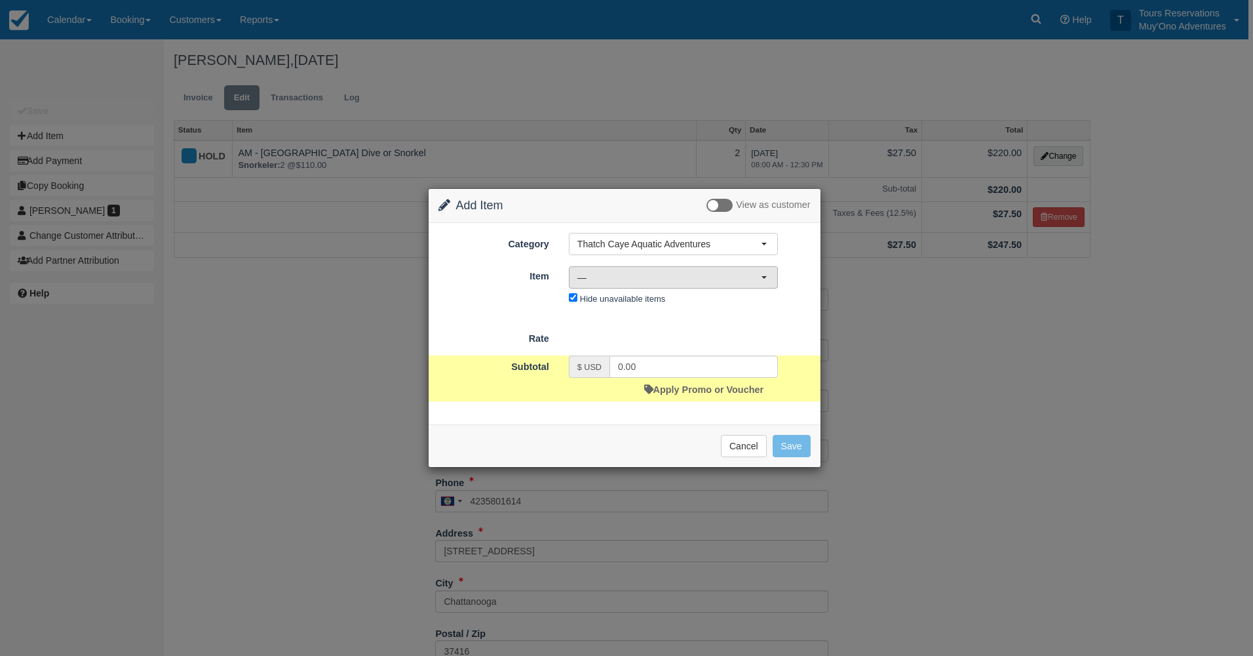
click at [640, 275] on span "—" at bounding box center [670, 277] width 184 height 13
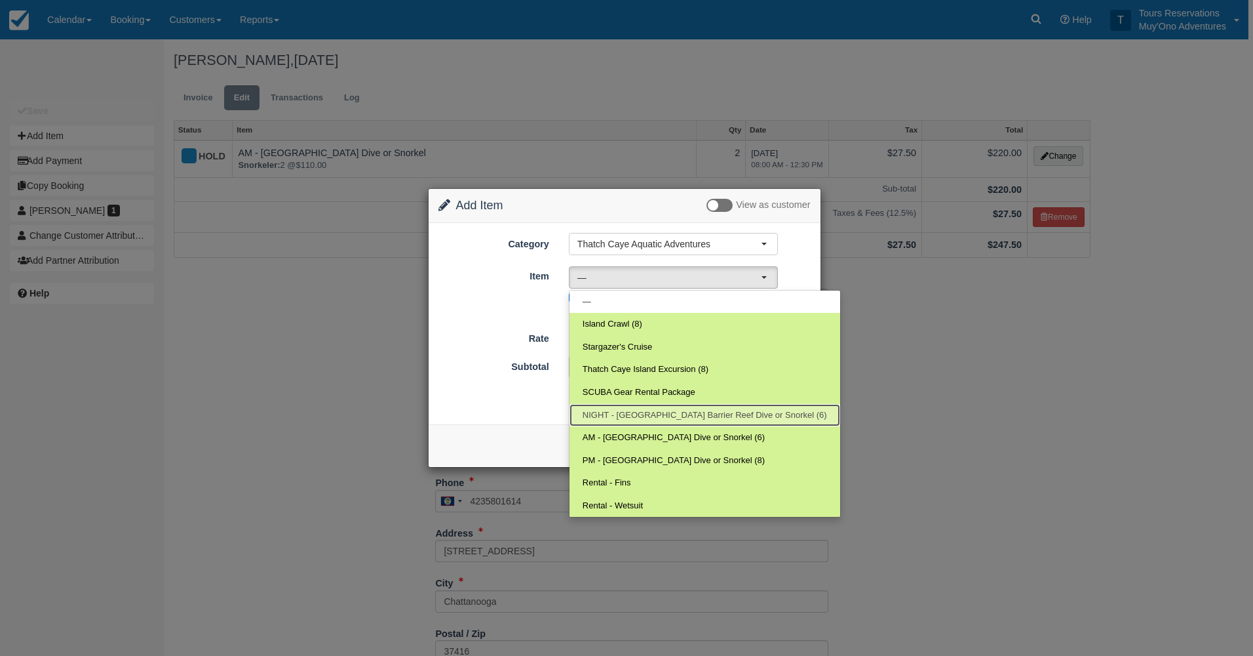
click at [653, 409] on span "NIGHT - Belize Barrier Reef Dive or Snorkel (6)" at bounding box center [705, 415] width 245 height 12
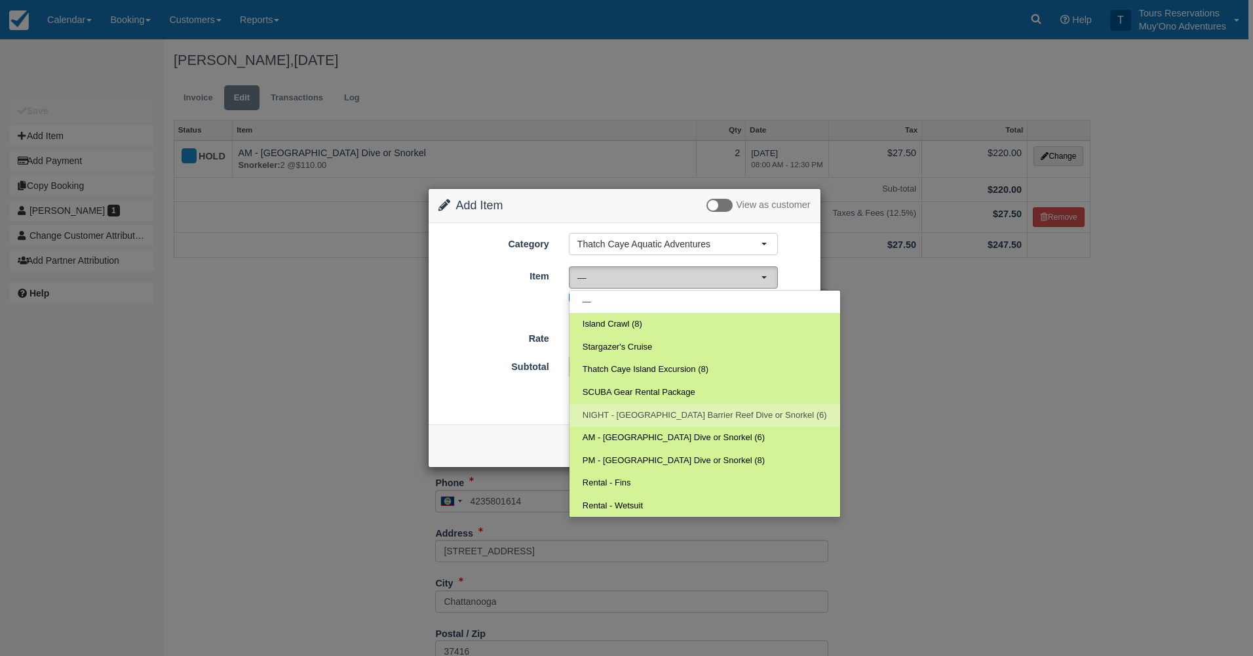
select select "297"
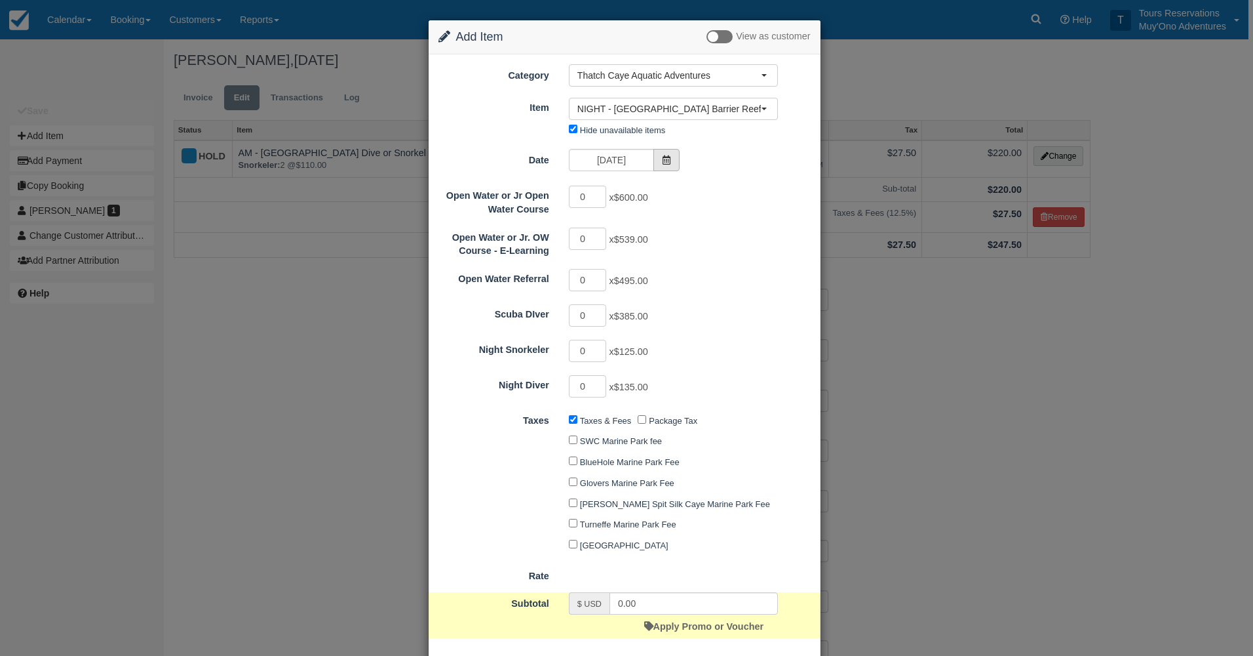
click at [669, 155] on span at bounding box center [667, 160] width 26 height 22
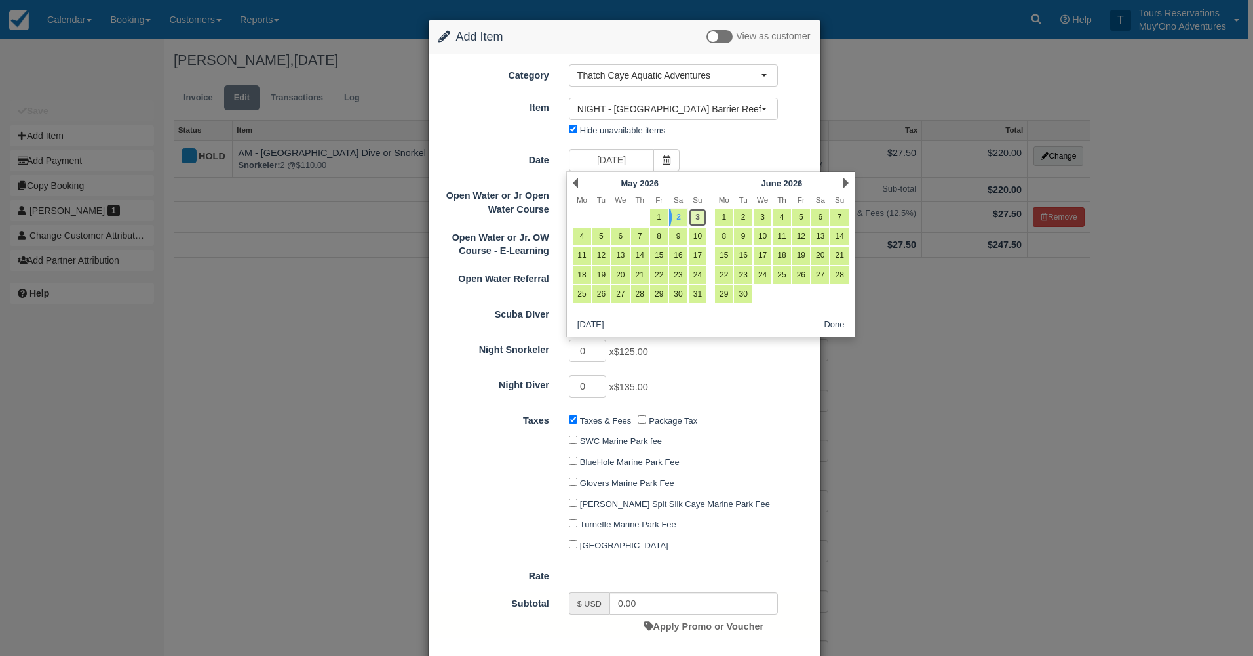
click at [695, 215] on link "3" at bounding box center [698, 217] width 18 height 18
type input "05/03/26"
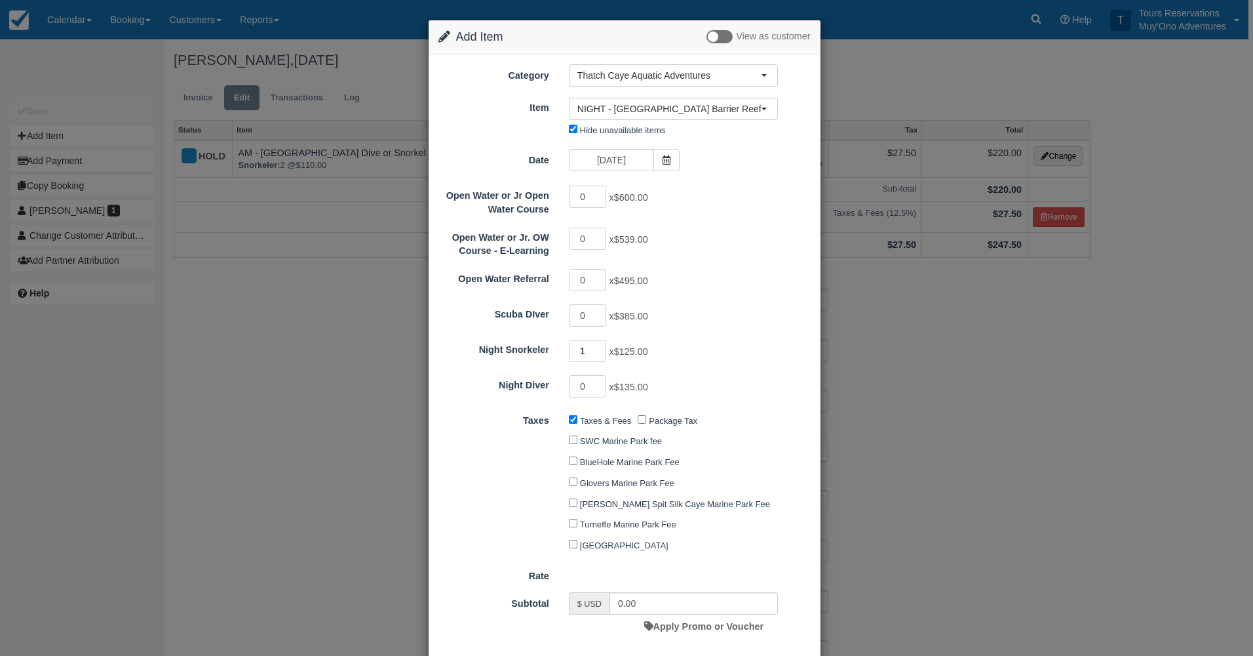
type input "1"
click at [599, 347] on input "1" at bounding box center [588, 351] width 38 height 22
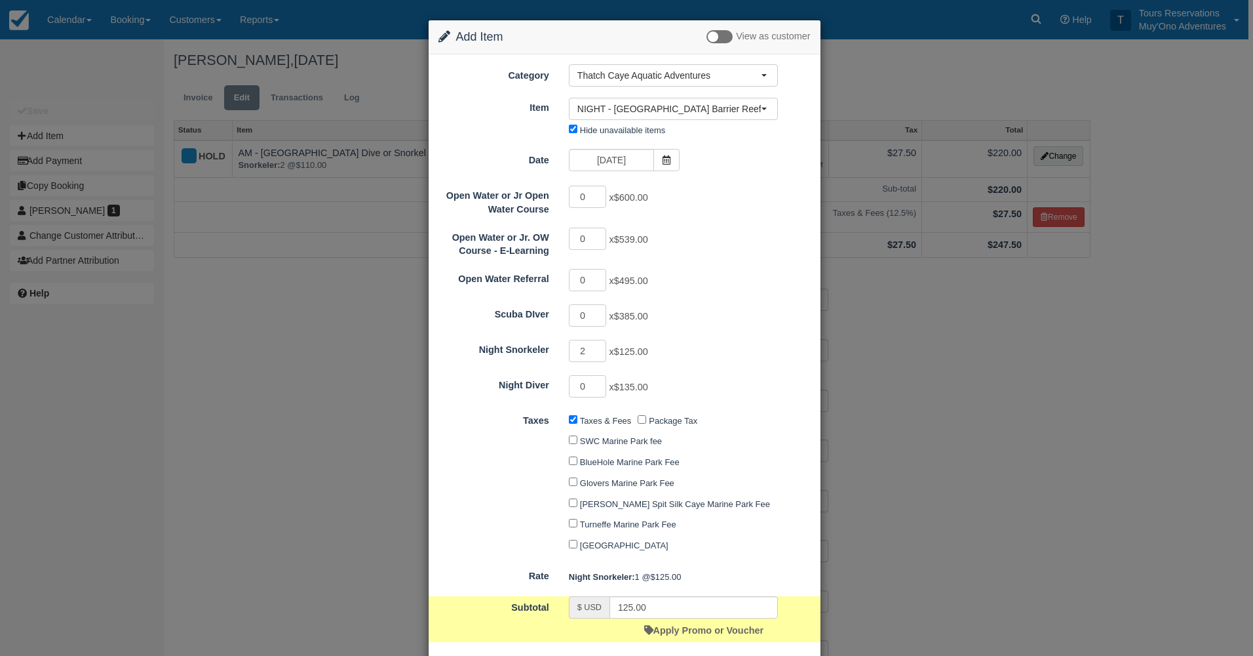
type input "250.00"
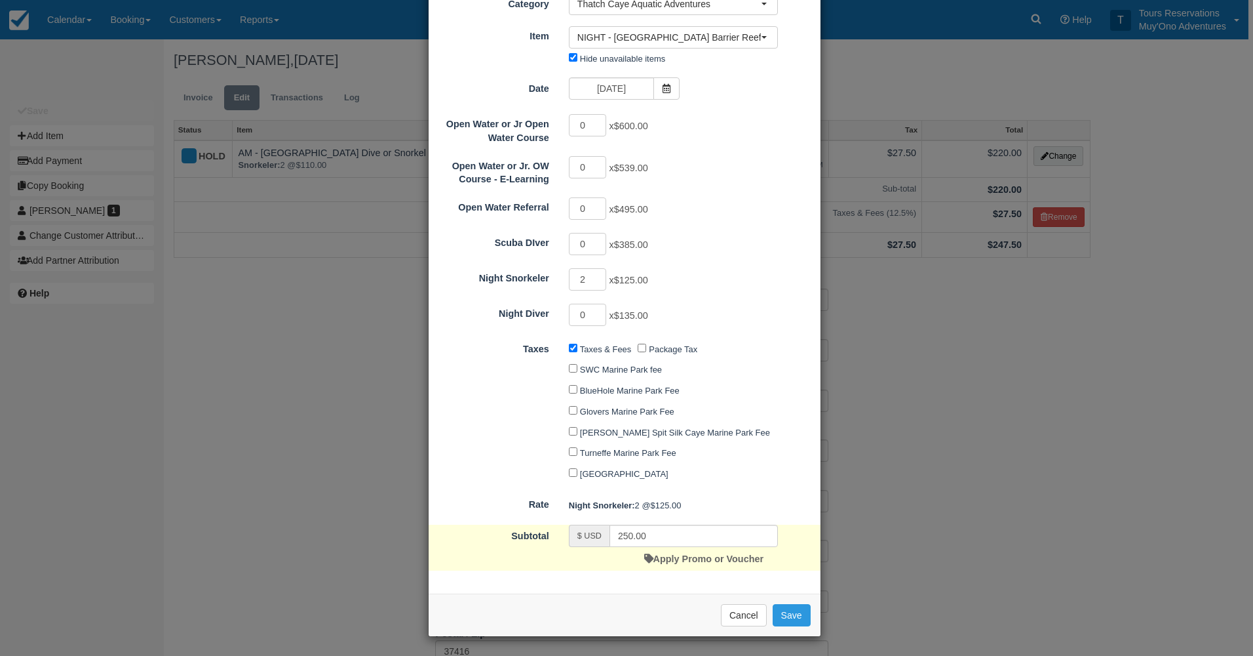
scroll to position [72, 0]
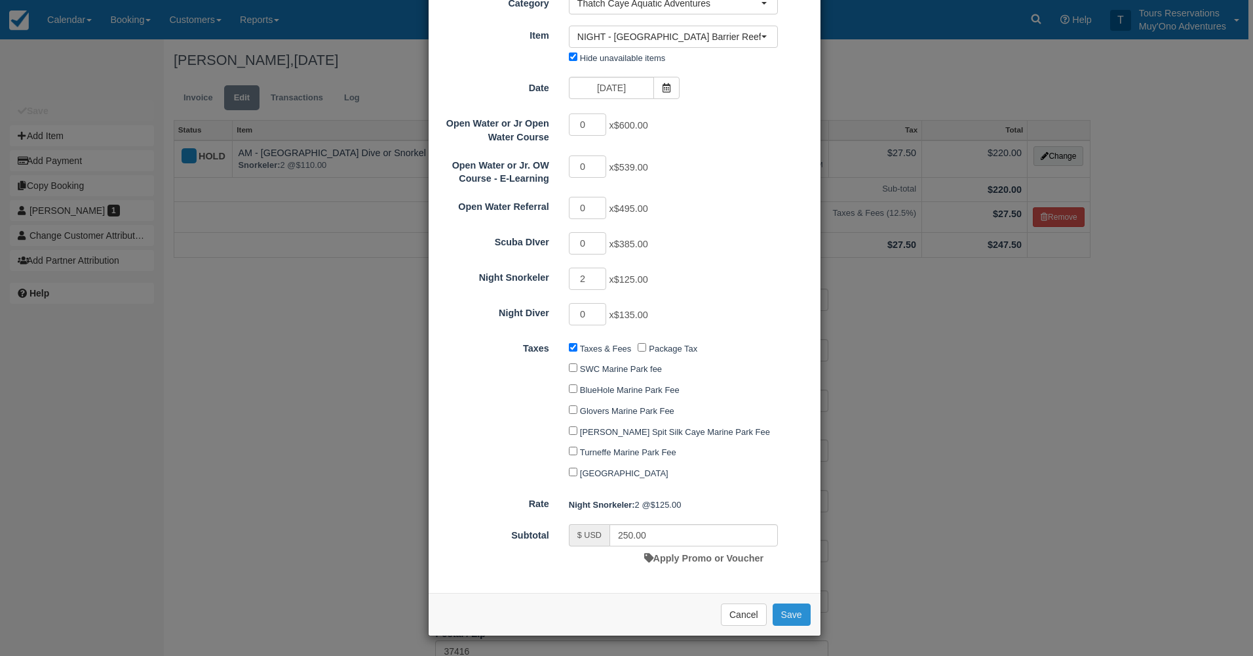
click at [800, 612] on button "Save" at bounding box center [792, 614] width 38 height 22
checkbox input "false"
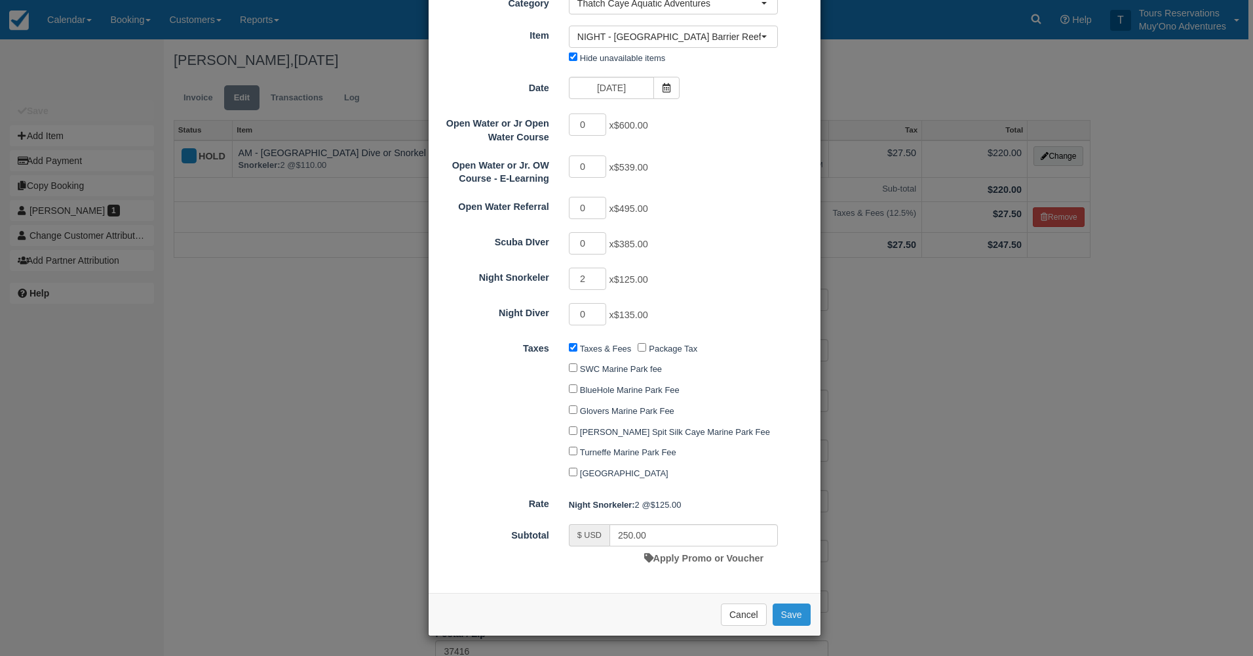
checkbox input "false"
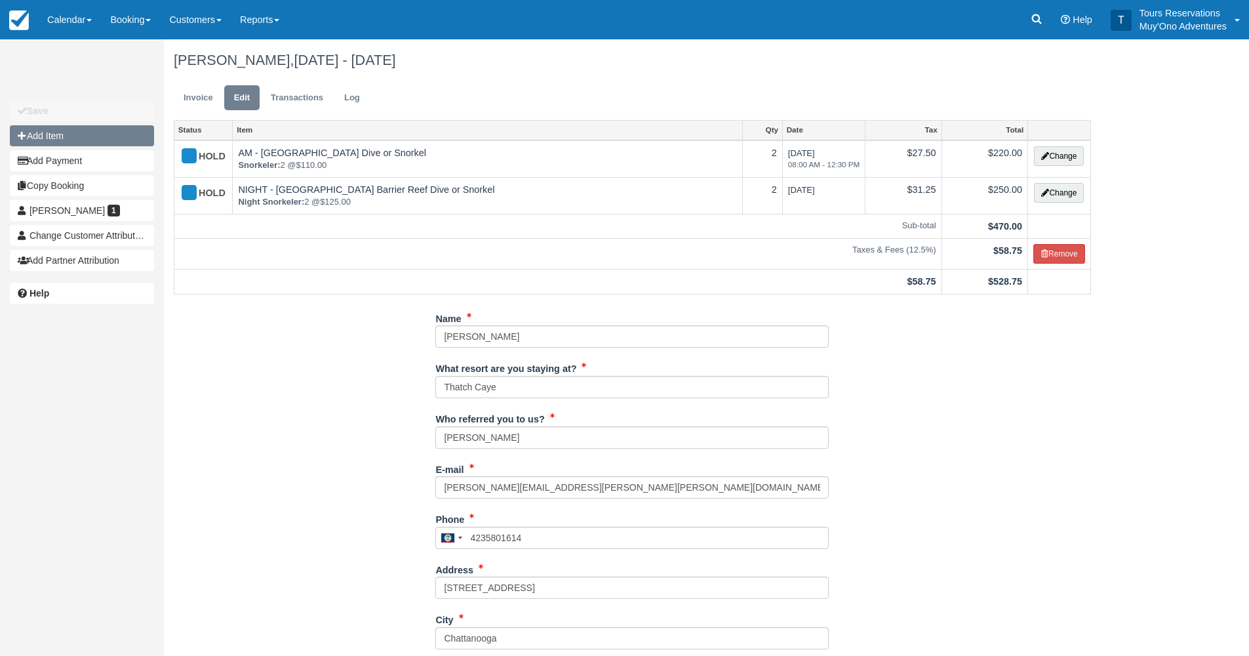
click at [109, 128] on button "Add Item" at bounding box center [82, 135] width 144 height 21
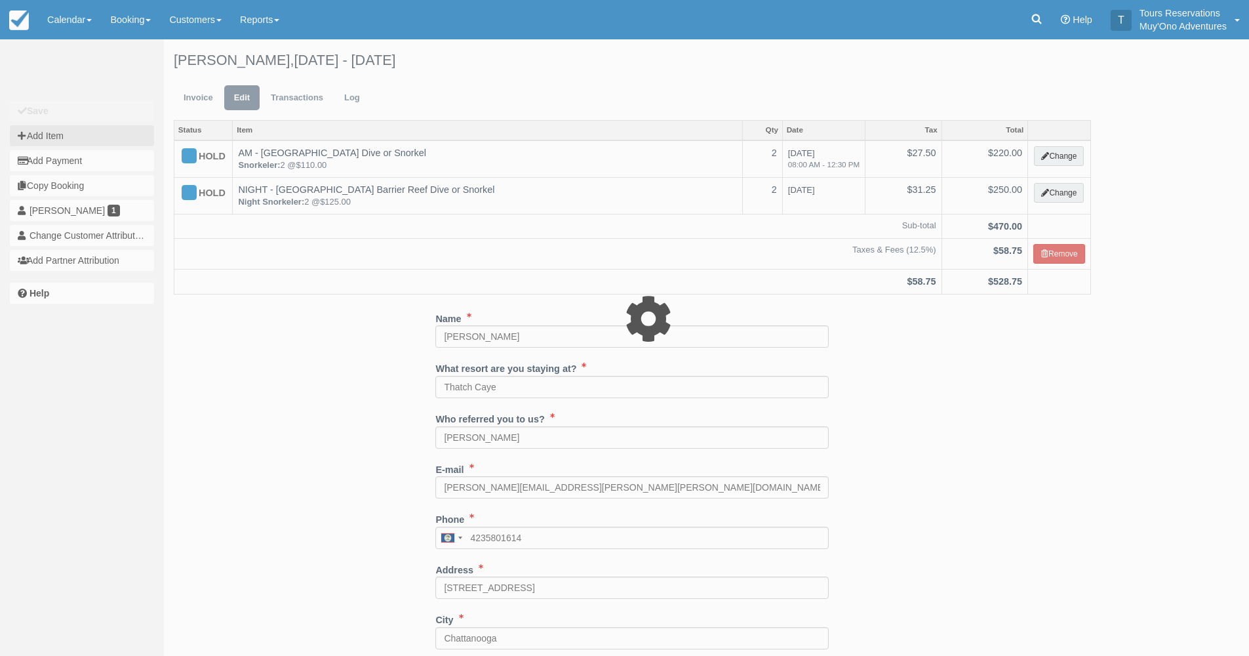
type input "0.00"
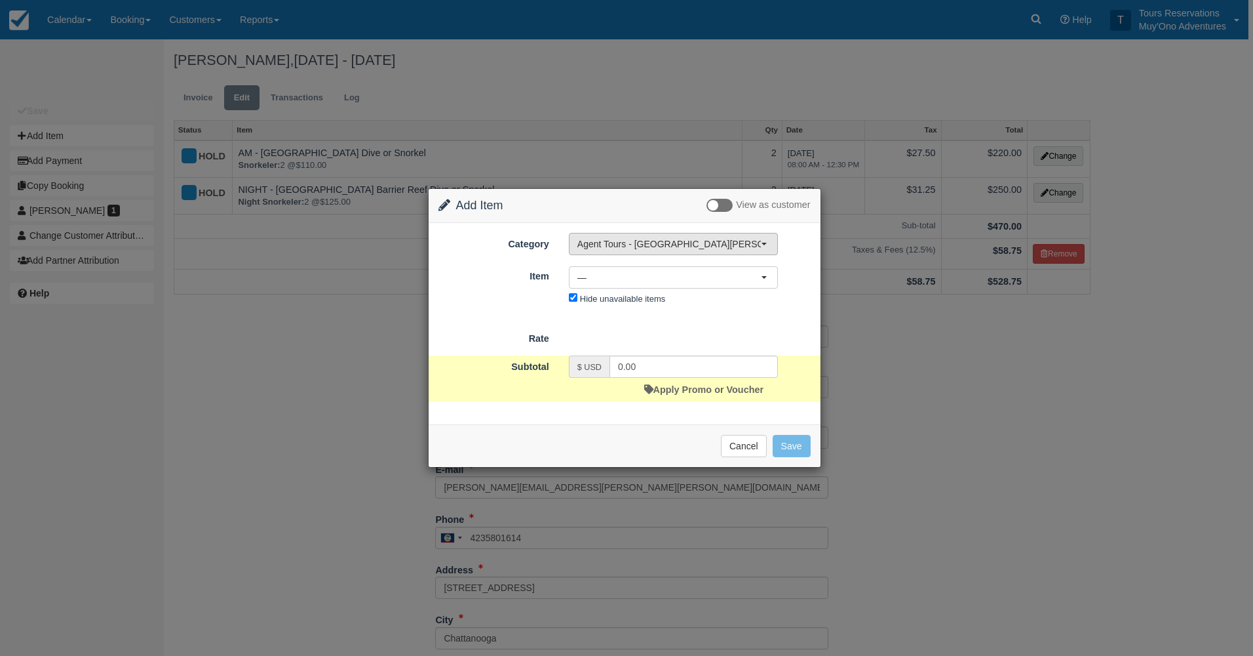
click at [699, 246] on span "Agent Tours - [GEOGRAPHIC_DATA][PERSON_NAME] Caulker/[GEOGRAPHIC_DATA] City Tou…" at bounding box center [670, 243] width 184 height 13
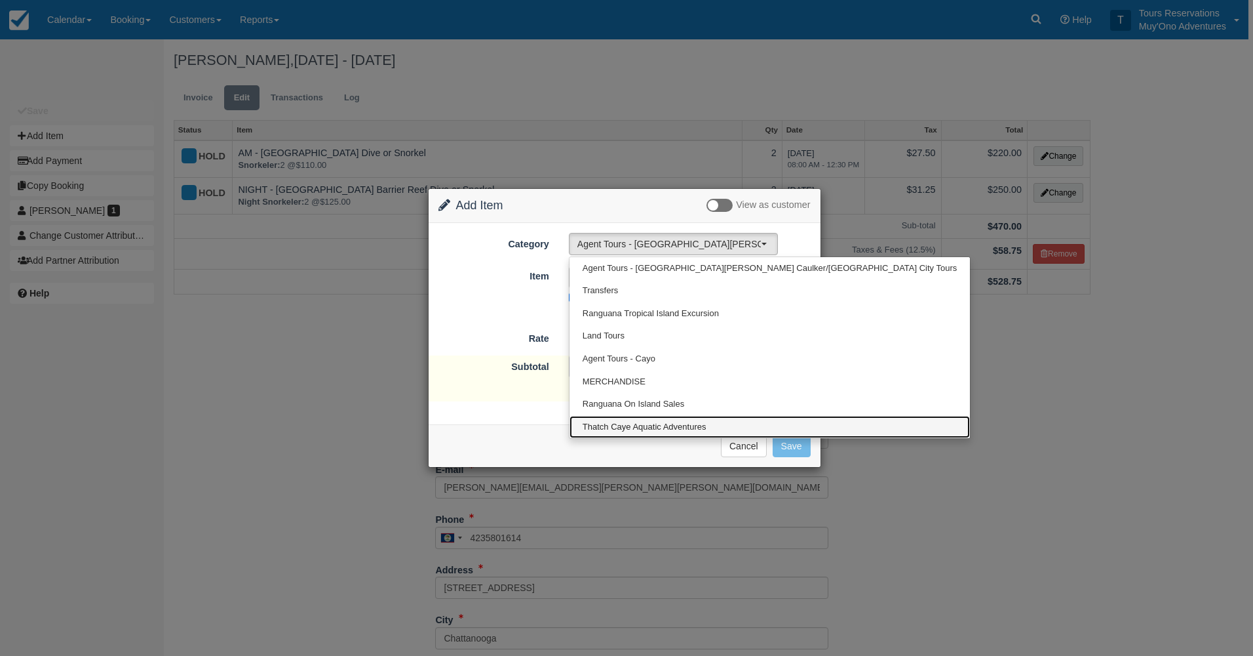
click at [644, 417] on link "Thatch Caye Aquatic Adventures" at bounding box center [770, 427] width 401 height 23
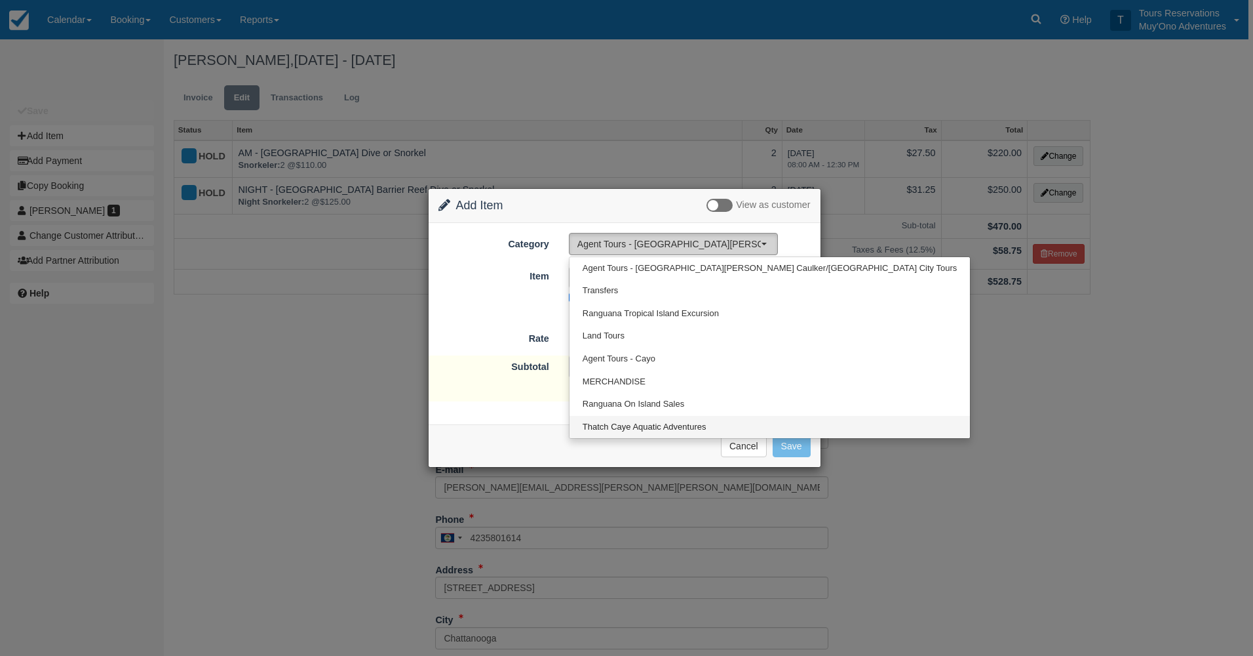
select select "64"
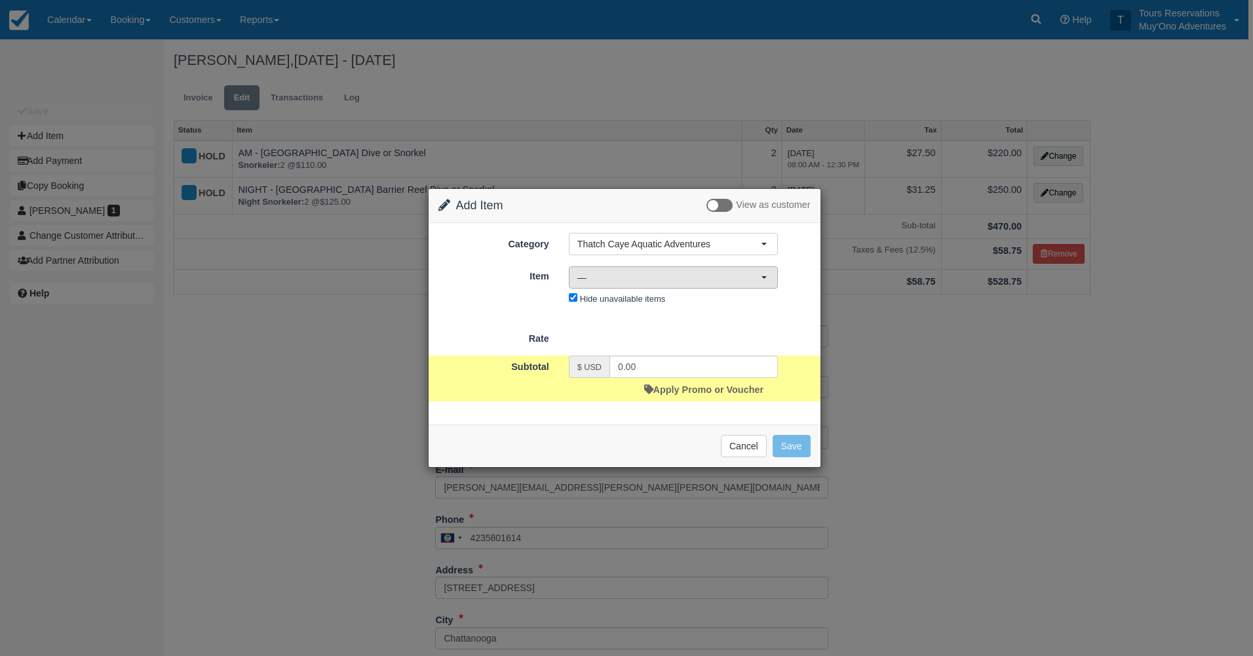
click at [633, 275] on span "—" at bounding box center [670, 277] width 184 height 13
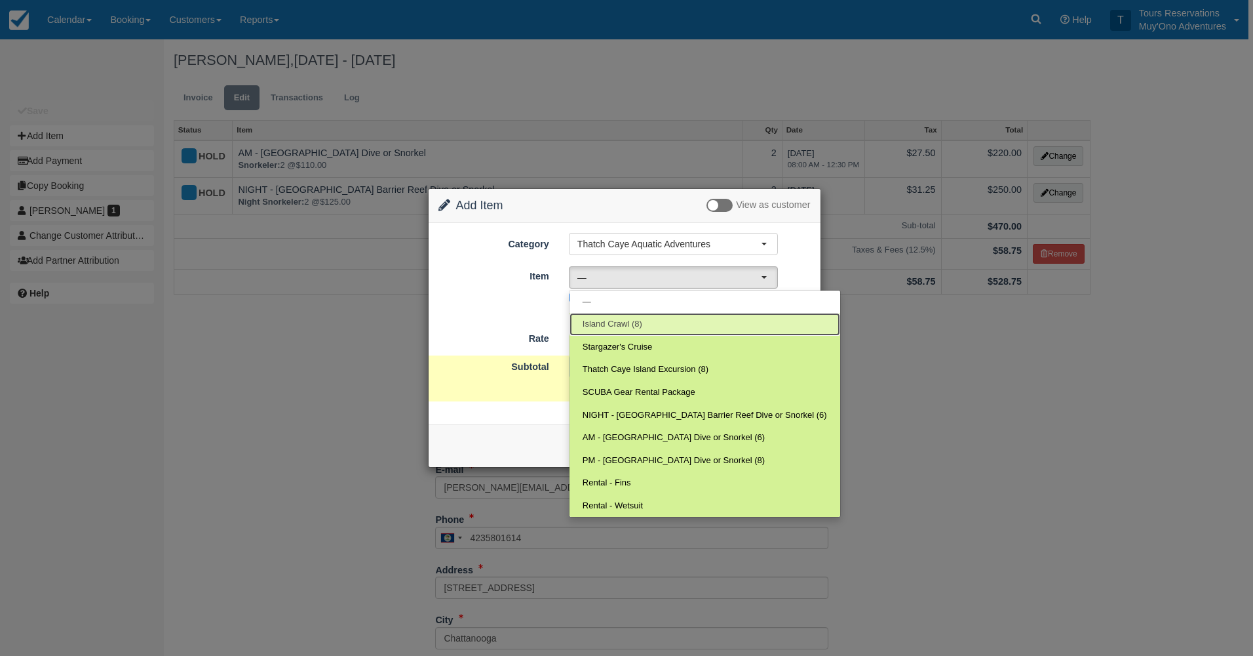
click at [627, 328] on span "Island Crawl (8)" at bounding box center [613, 324] width 60 height 12
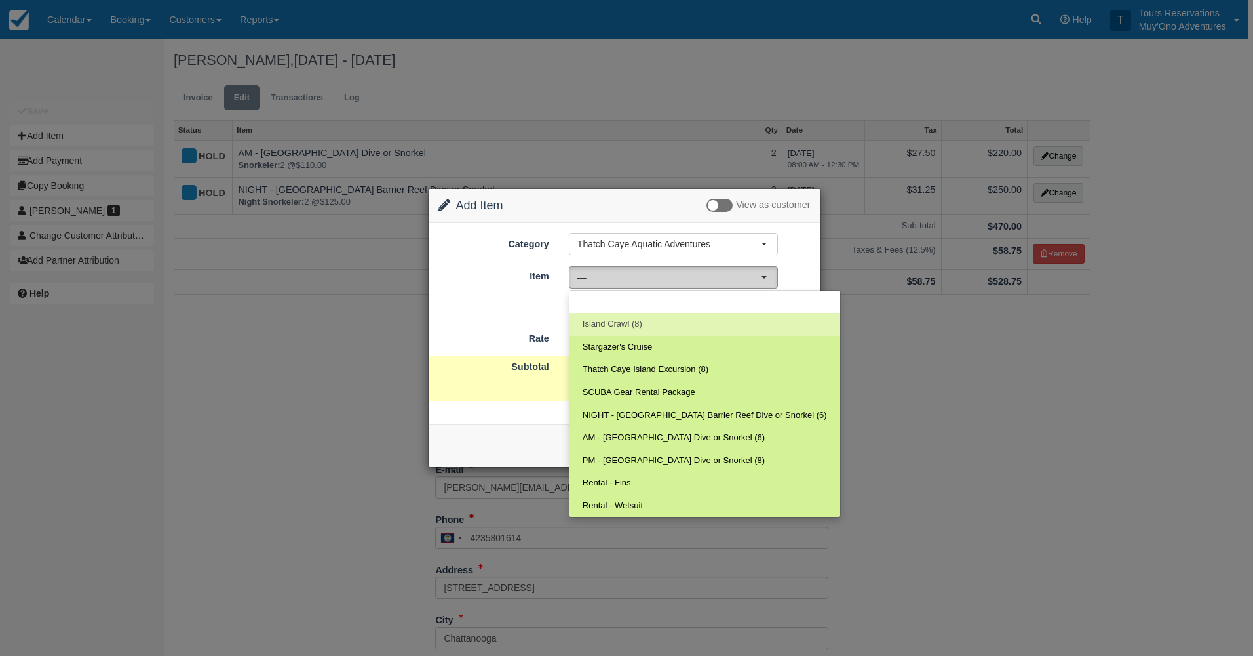
select select "305"
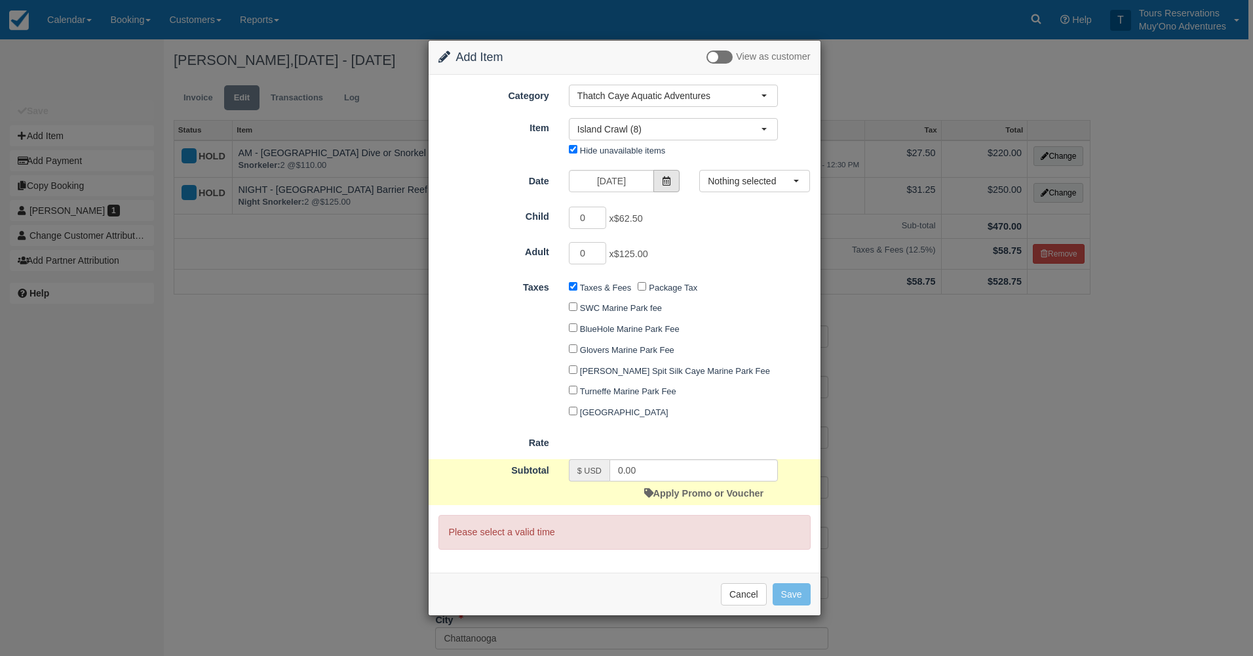
click at [674, 179] on span at bounding box center [667, 181] width 26 height 22
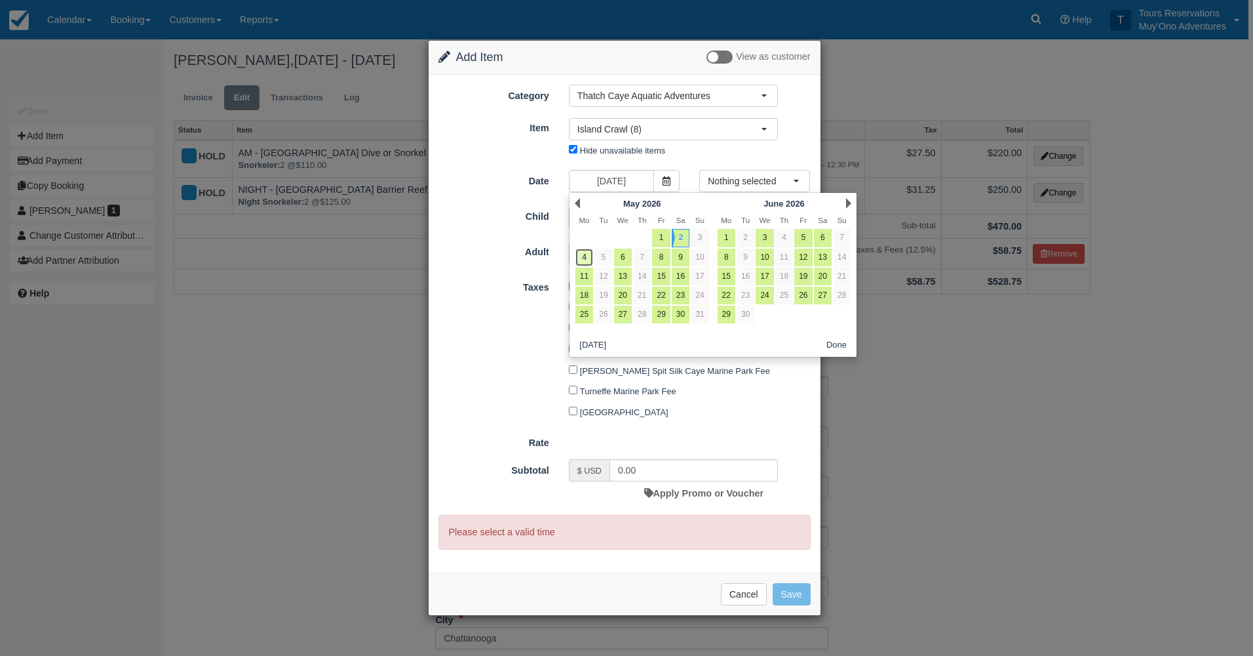
click at [585, 258] on link "4" at bounding box center [585, 257] width 18 height 18
type input "[DATE]"
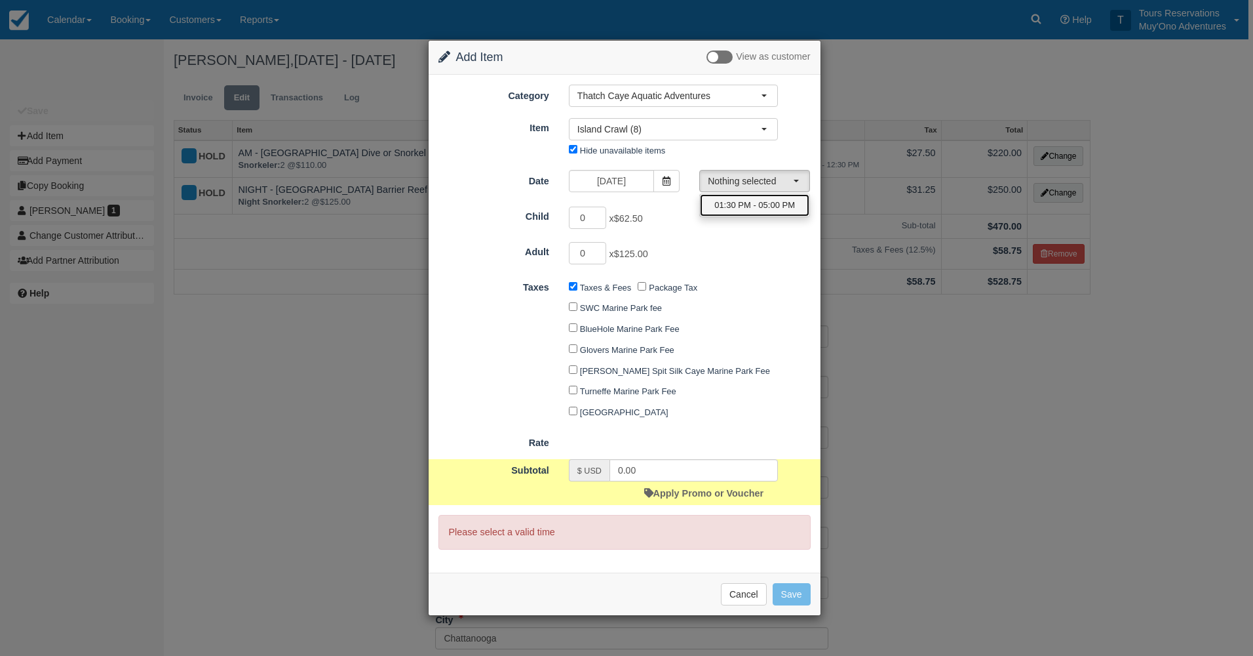
drag, startPoint x: 741, startPoint y: 206, endPoint x: 711, endPoint y: 214, distance: 31.8
click at [741, 206] on span "01:30 PM - 05:00 PM" at bounding box center [755, 205] width 81 height 12
select select "0"
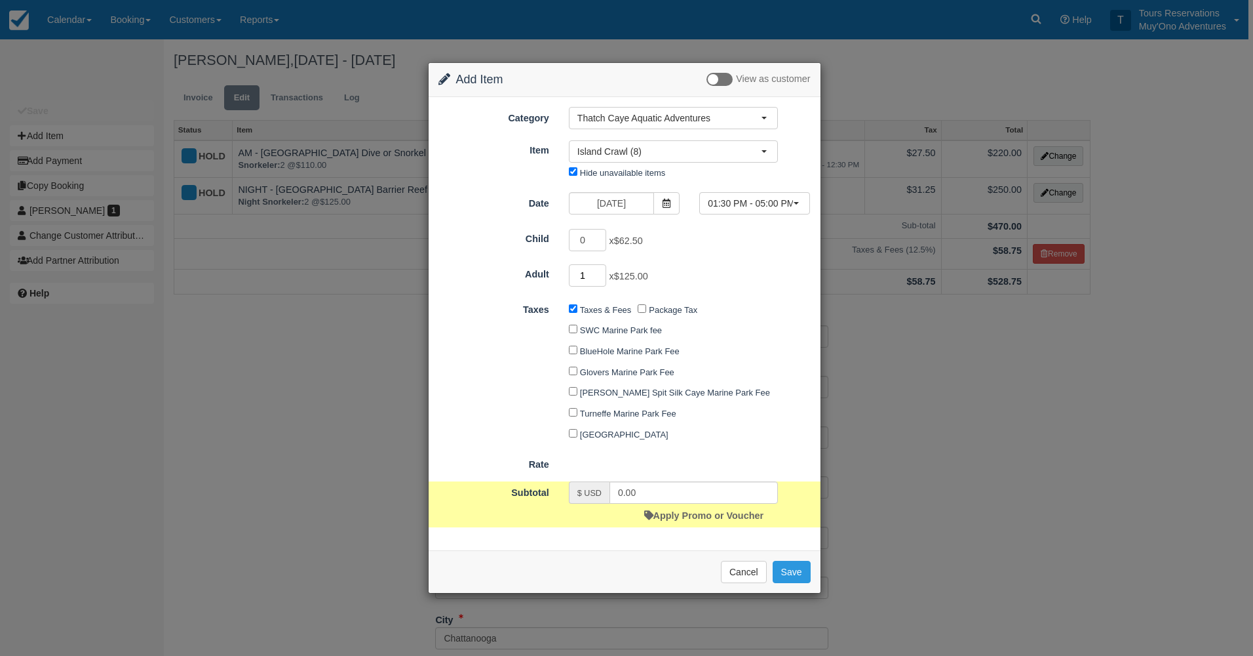
click at [600, 270] on input "1" at bounding box center [588, 275] width 38 height 22
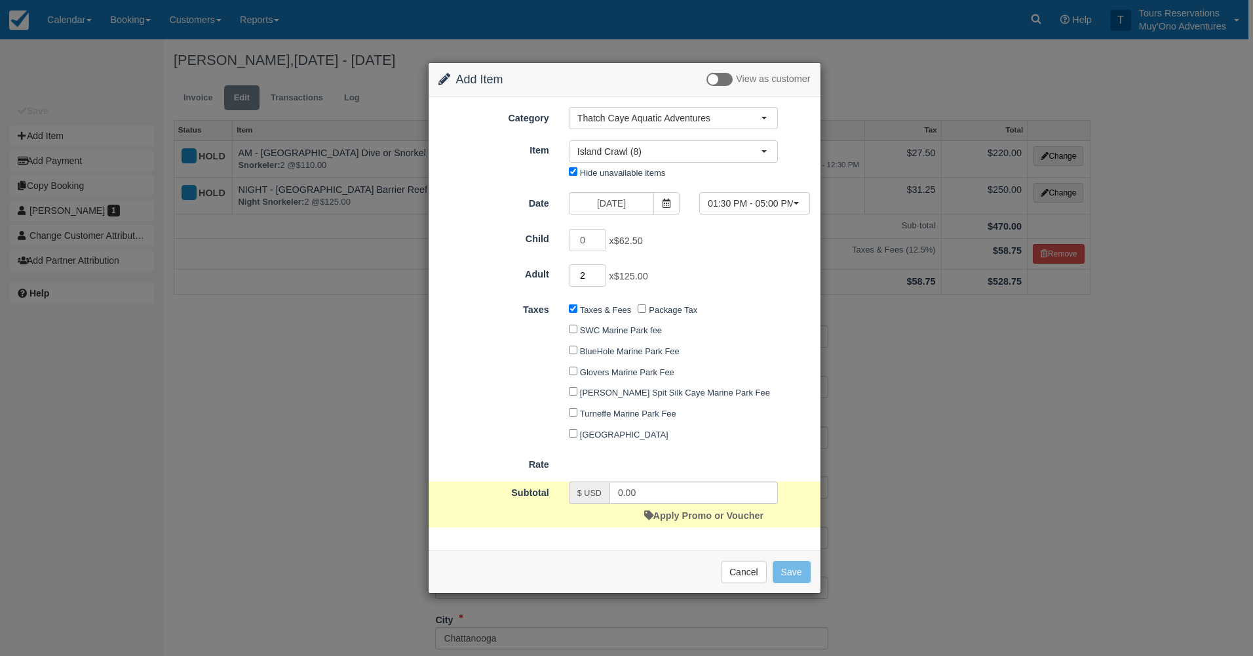
type input "2"
click at [600, 269] on input "2" at bounding box center [588, 275] width 38 height 22
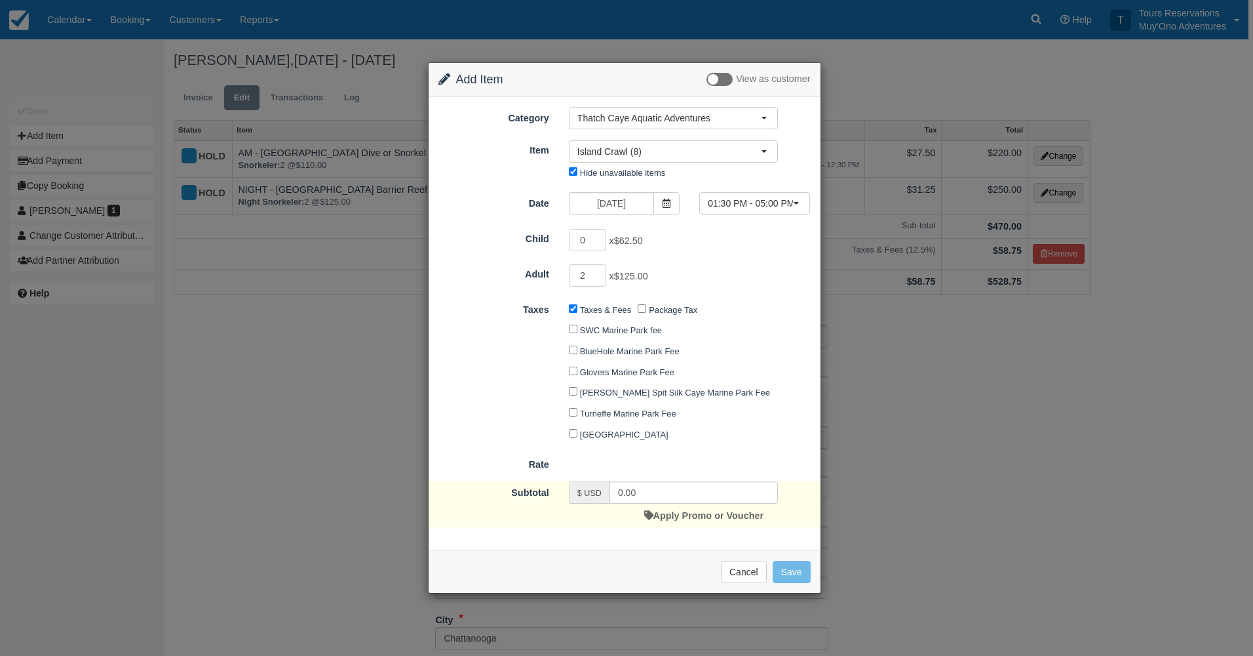
type input "250.00"
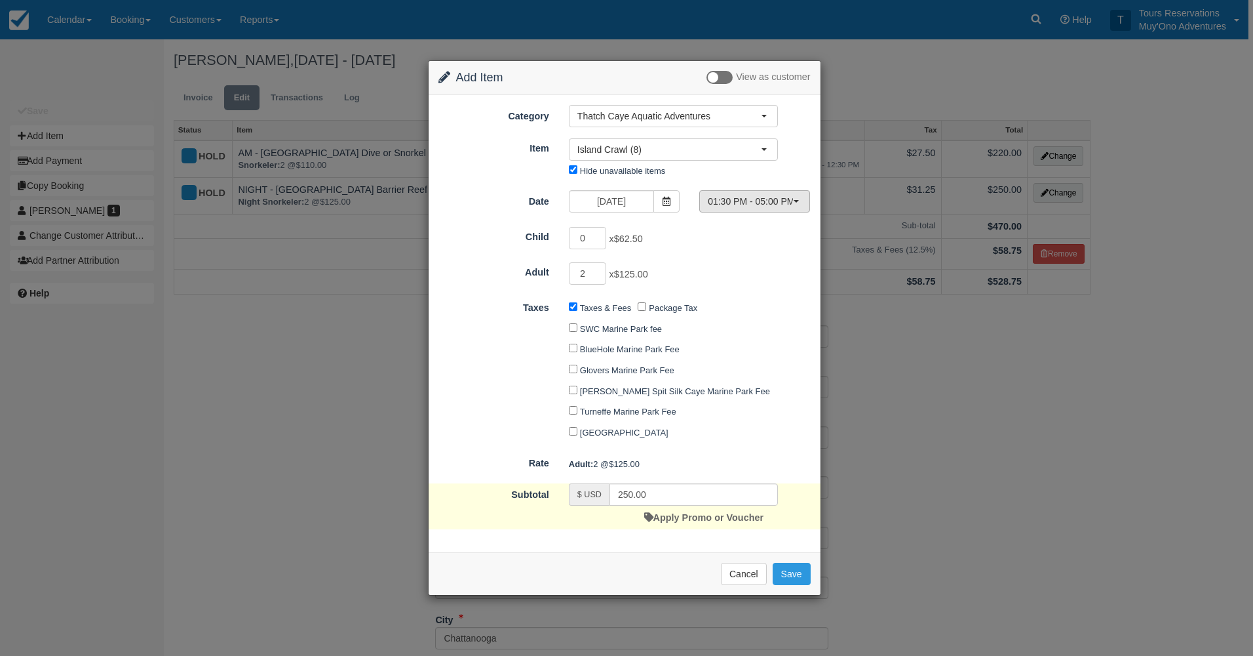
click at [741, 203] on span "01:30 PM - 05:00 PM" at bounding box center [750, 201] width 85 height 13
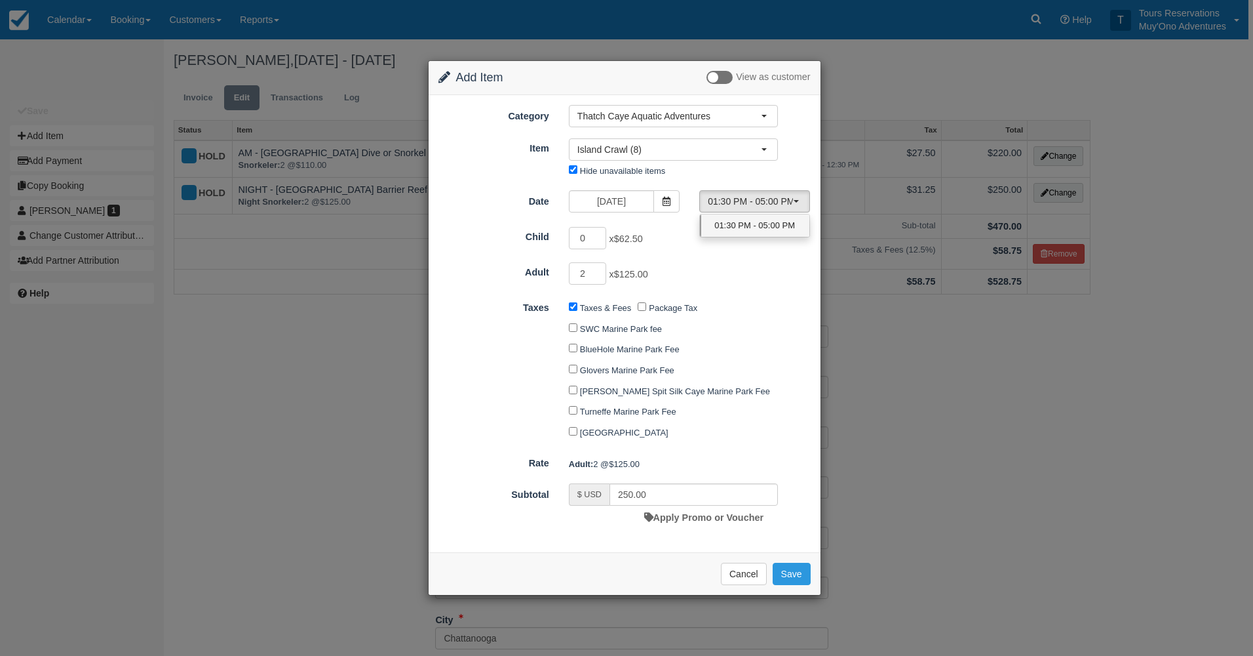
click at [760, 228] on span "01:30 PM - 05:00 PM" at bounding box center [755, 226] width 81 height 12
select select "0"
click at [795, 569] on button "Save" at bounding box center [792, 573] width 38 height 22
checkbox input "false"
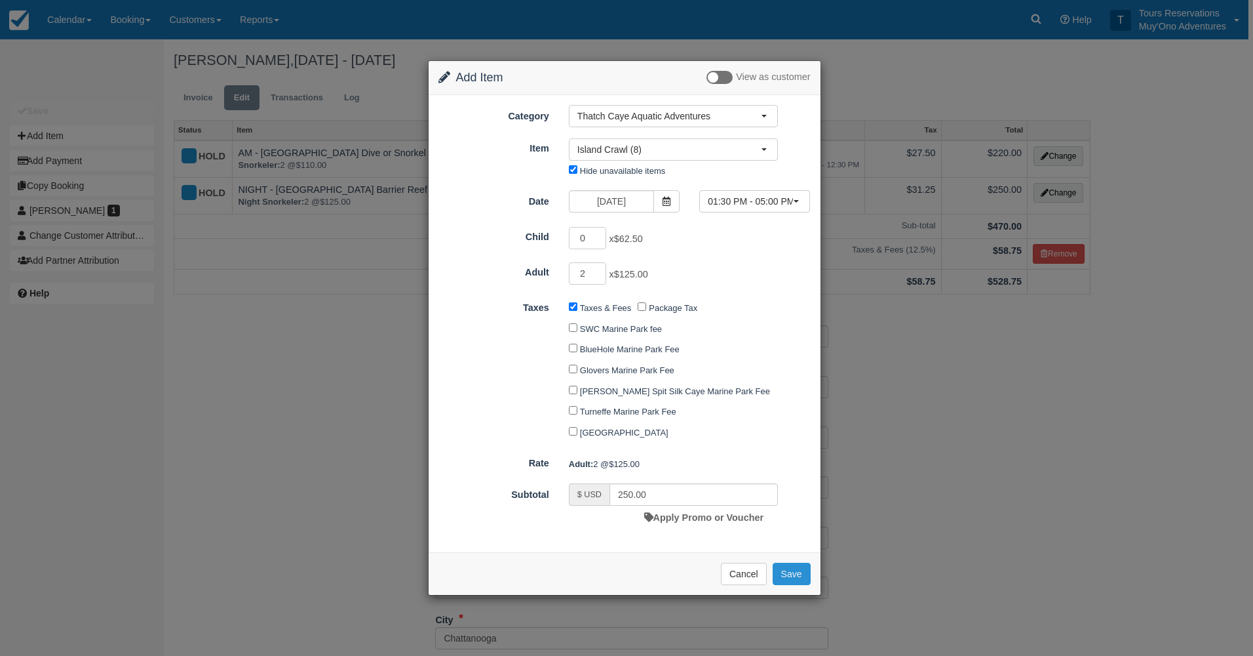
checkbox input "false"
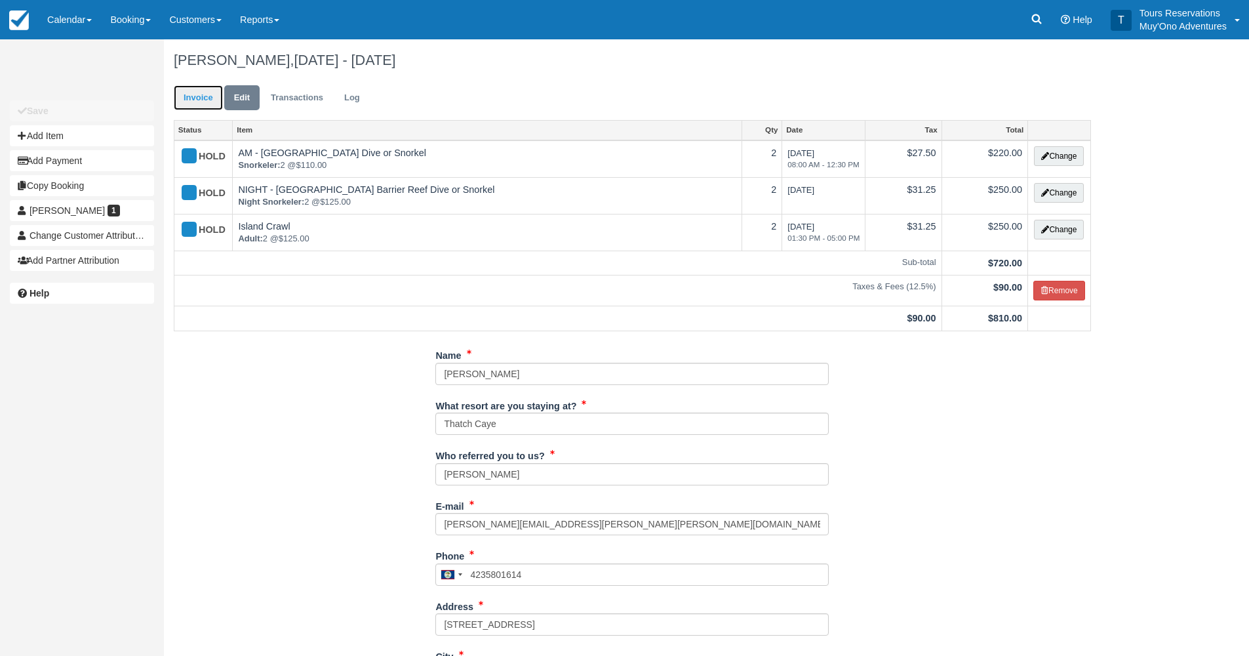
click at [202, 100] on link "Invoice" at bounding box center [198, 98] width 49 height 26
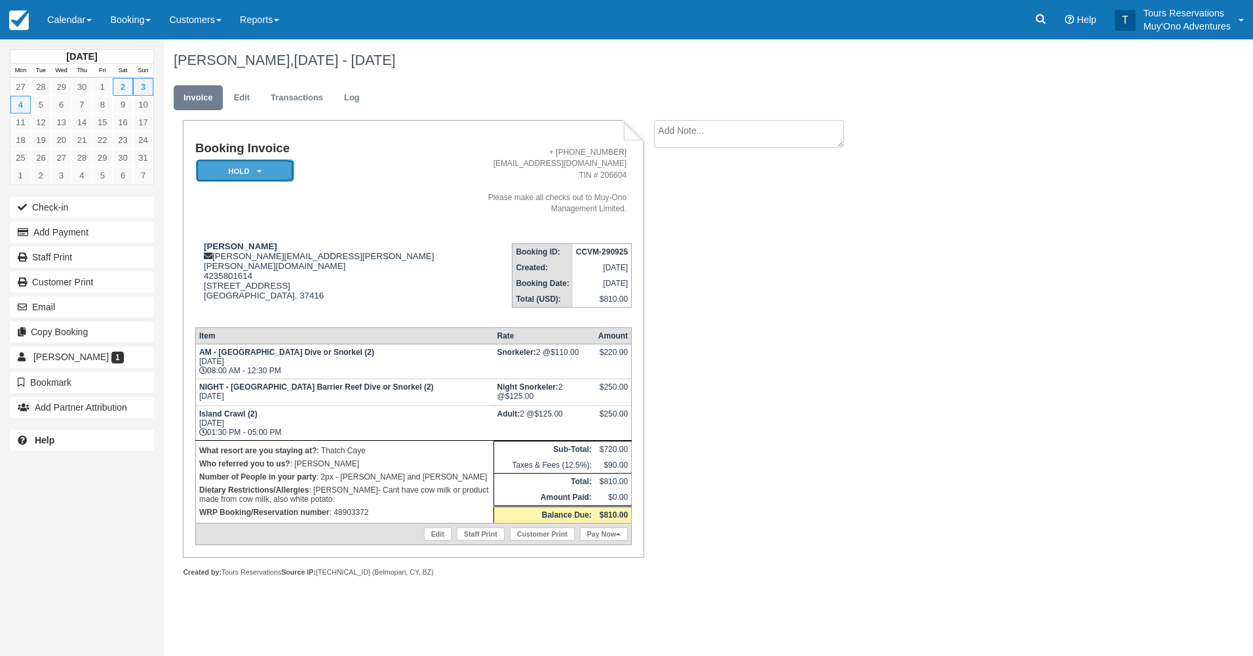
click at [265, 174] on em "HOLD" at bounding box center [245, 170] width 98 height 23
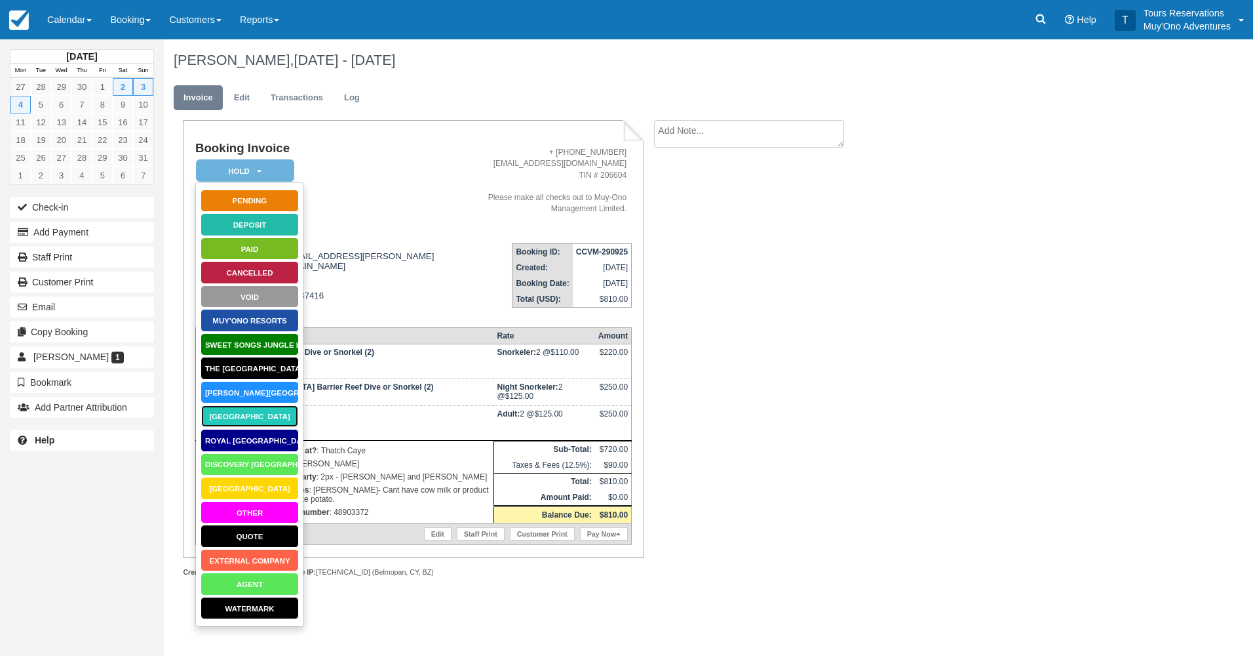
click at [283, 418] on link "[GEOGRAPHIC_DATA]" at bounding box center [250, 415] width 98 height 23
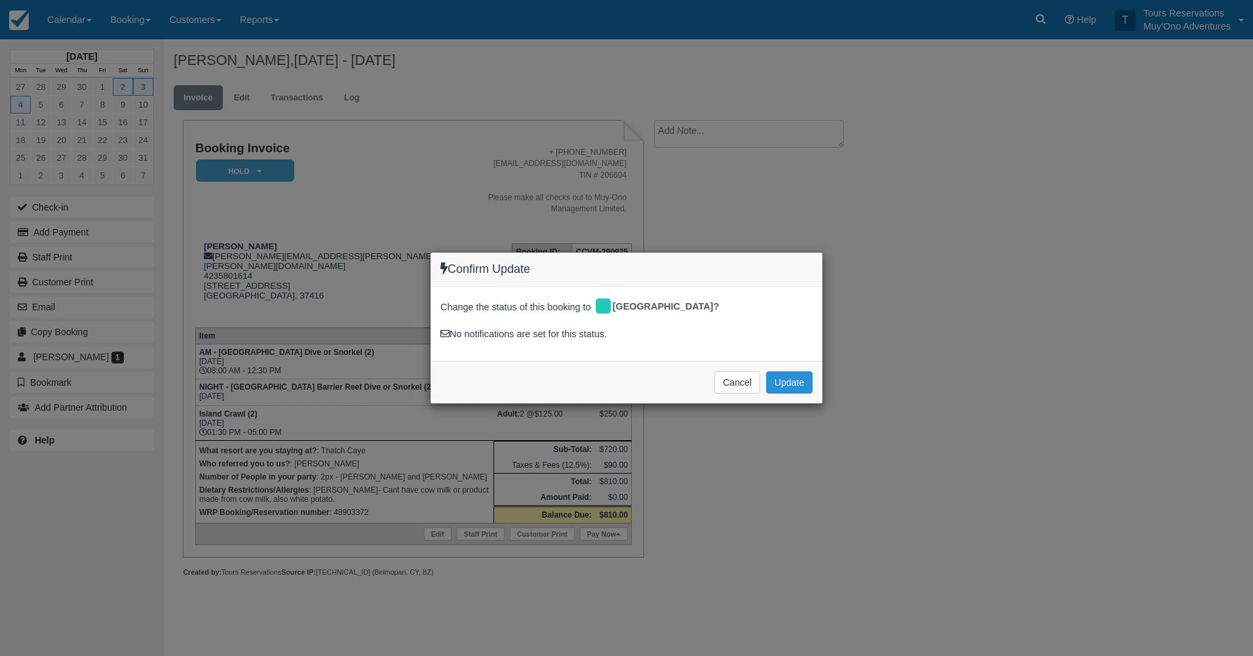
click at [777, 385] on button "Update" at bounding box center [789, 382] width 47 height 22
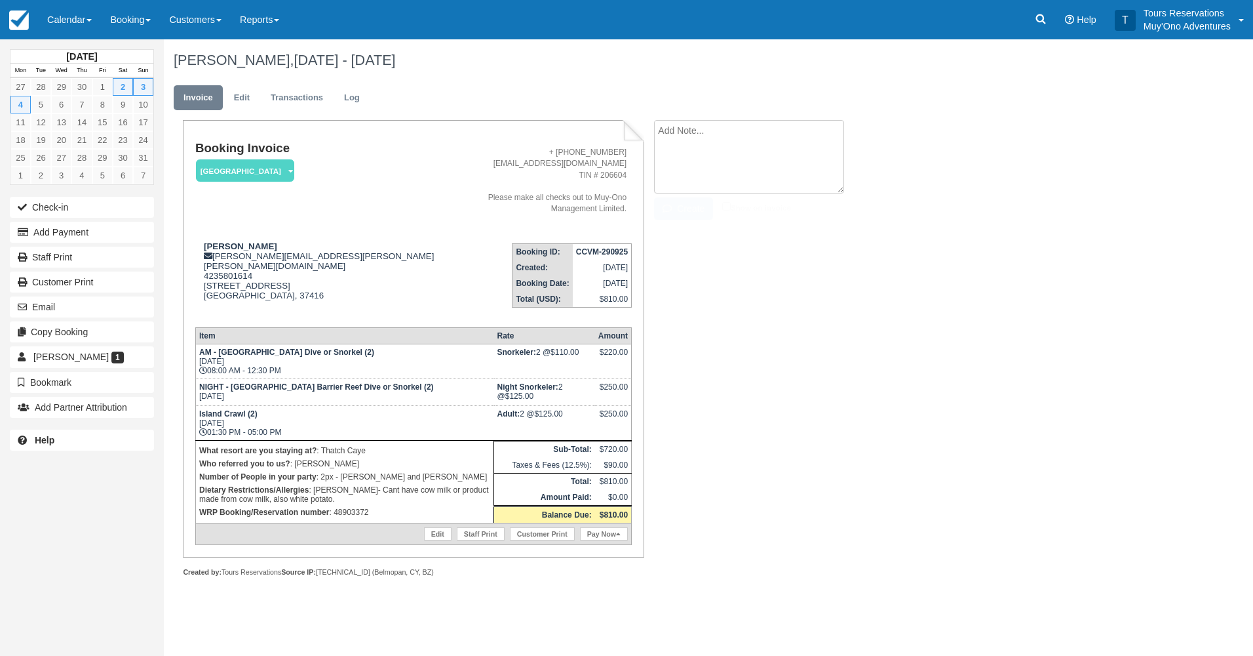
click at [756, 138] on textarea at bounding box center [749, 156] width 190 height 73
type textarea "Paid in Webrez 48903372. Eduar Burns"
drag, startPoint x: 697, startPoint y: 206, endPoint x: 686, endPoint y: 210, distance: 11.6
click at [693, 206] on button "Create" at bounding box center [683, 208] width 59 height 22
click at [609, 247] on strong "CCVM-290925" at bounding box center [602, 251] width 52 height 9
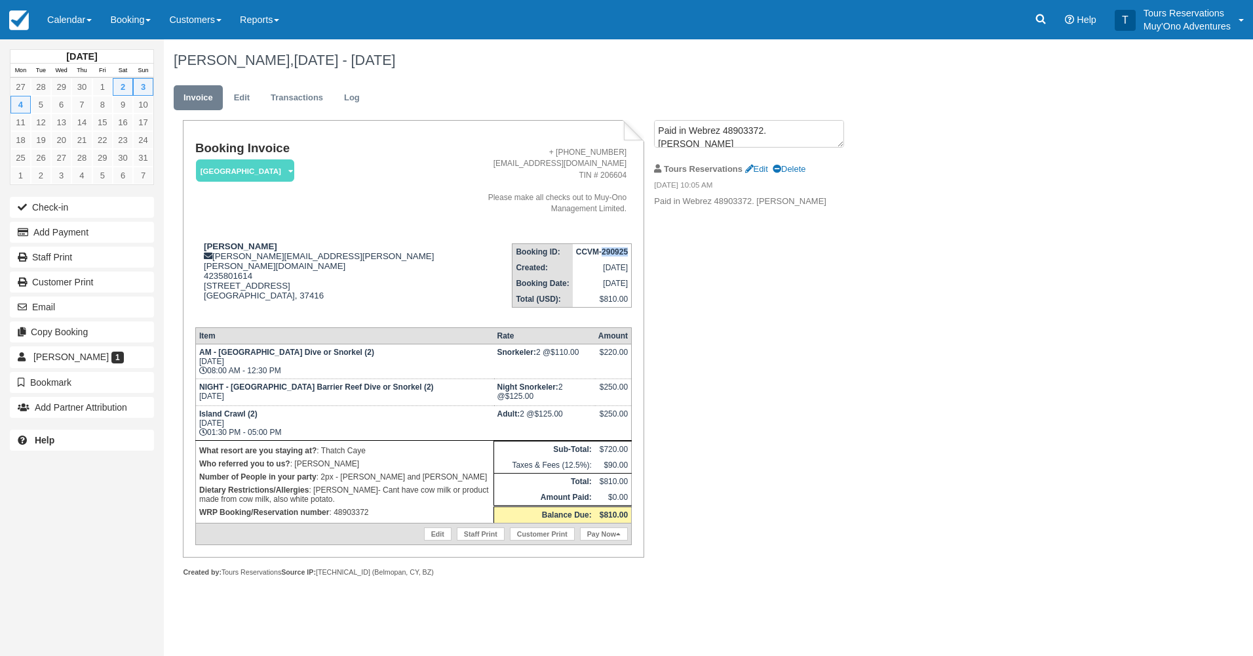
click at [609, 247] on strong "CCVM-290925" at bounding box center [602, 251] width 52 height 9
copy tbody "CCVM-290925"
click at [1027, 16] on link at bounding box center [1041, 19] width 30 height 39
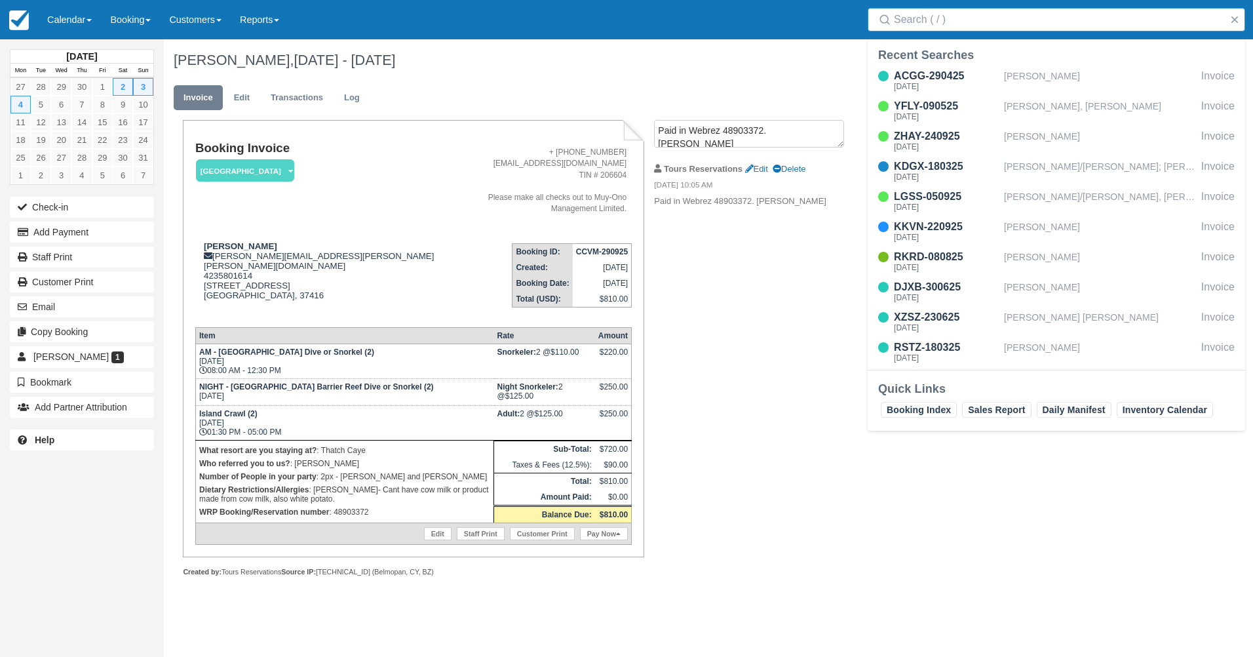
click at [915, 20] on input "Search" at bounding box center [1059, 20] width 330 height 24
type input "RBHP-140125"
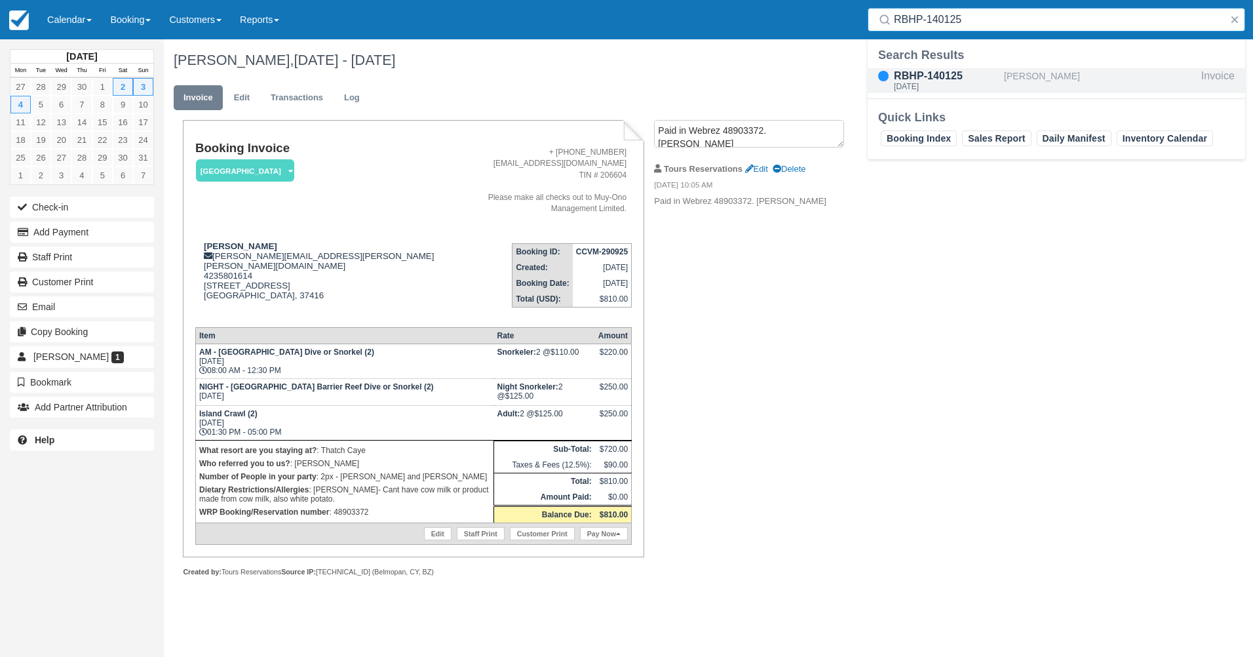
click at [949, 74] on div "RBHP-140125" at bounding box center [946, 76] width 105 height 16
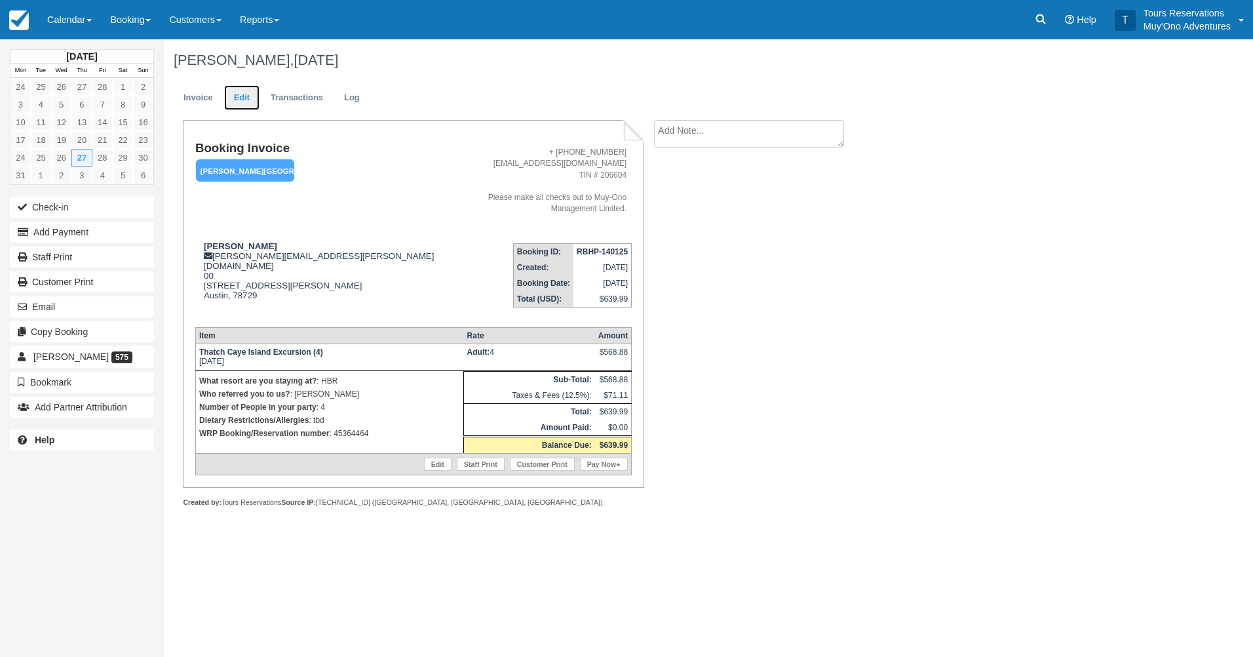
click at [249, 99] on link "Edit" at bounding box center [241, 98] width 35 height 26
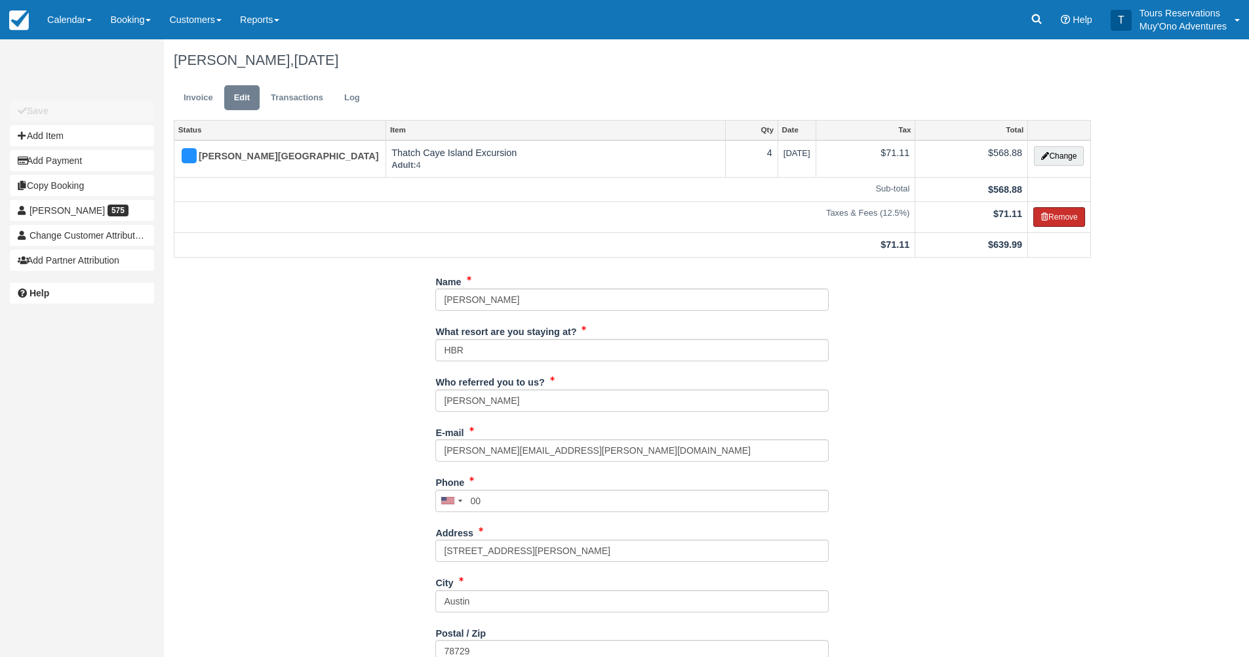
click at [1059, 213] on button "Remove" at bounding box center [1059, 217] width 52 height 20
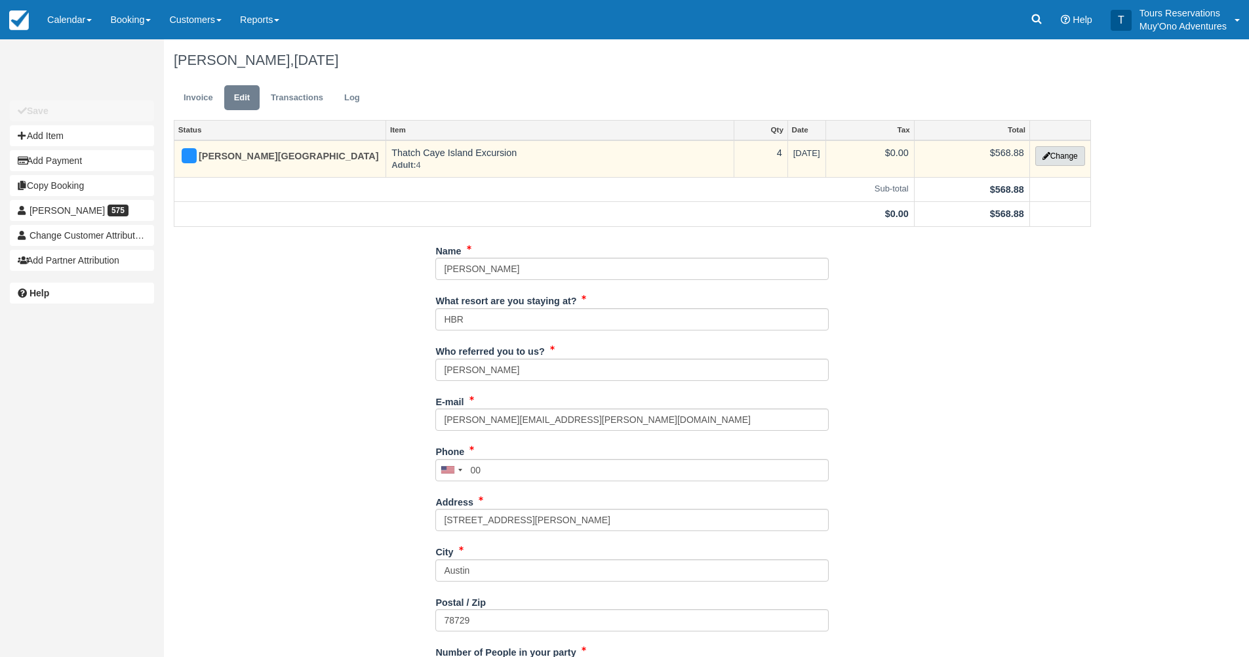
click at [1064, 157] on button "Change" at bounding box center [1060, 156] width 50 height 20
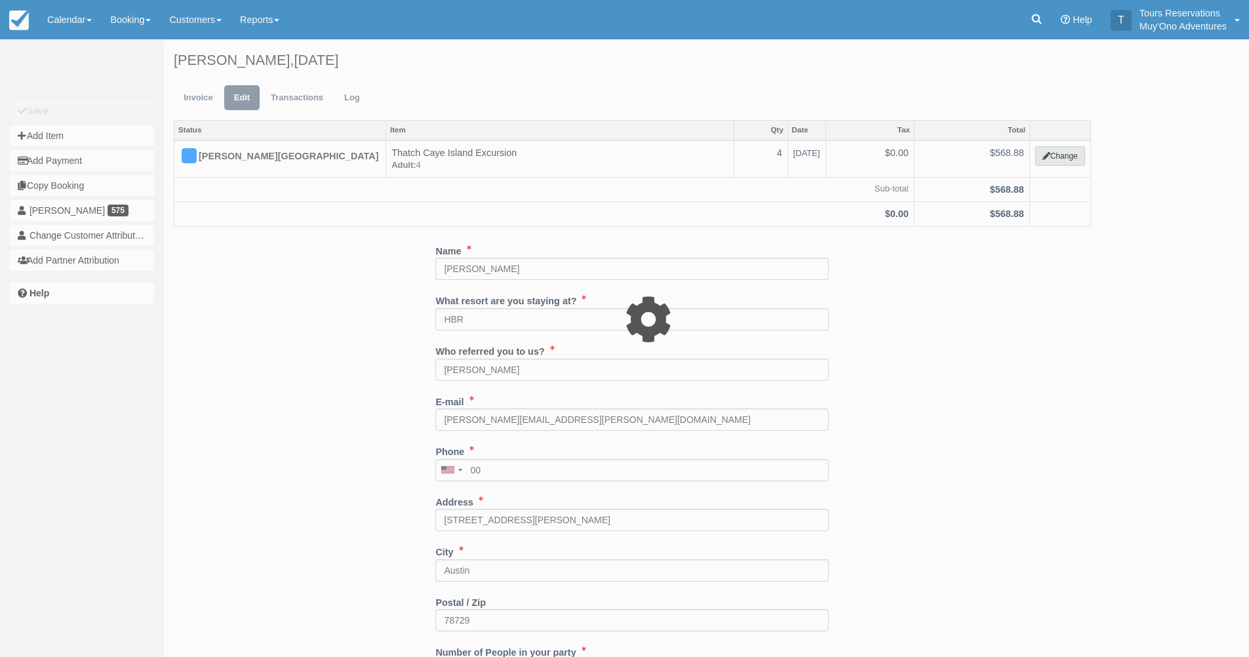
select select "64"
type input "568.88"
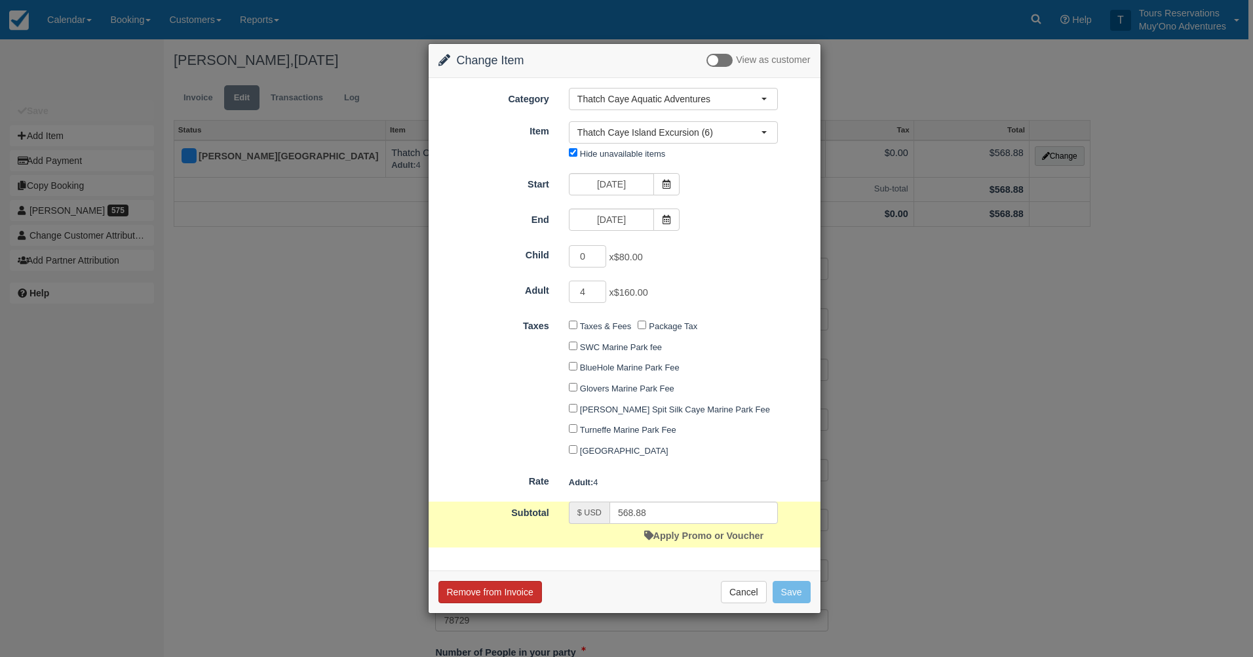
click at [519, 597] on button "Remove from Invoice" at bounding box center [491, 592] width 104 height 22
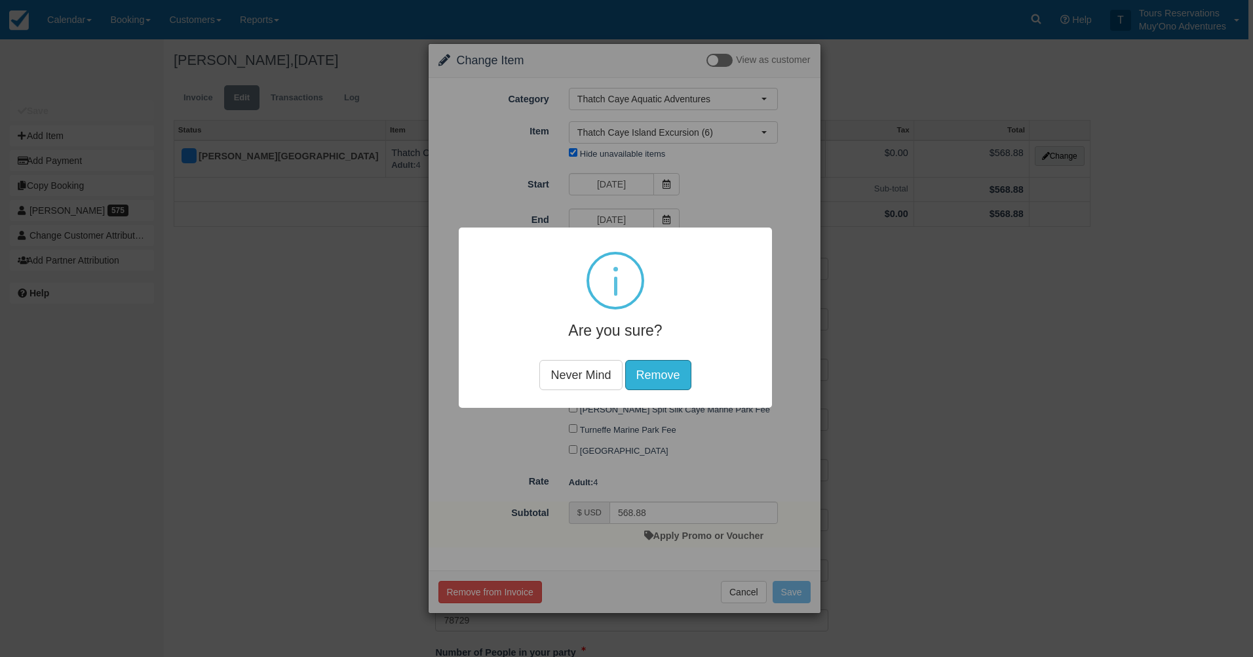
click at [665, 353] on div "Are you sure? Never Mind Remove" at bounding box center [615, 317] width 313 height 180
click at [664, 368] on button "Remove" at bounding box center [658, 375] width 66 height 30
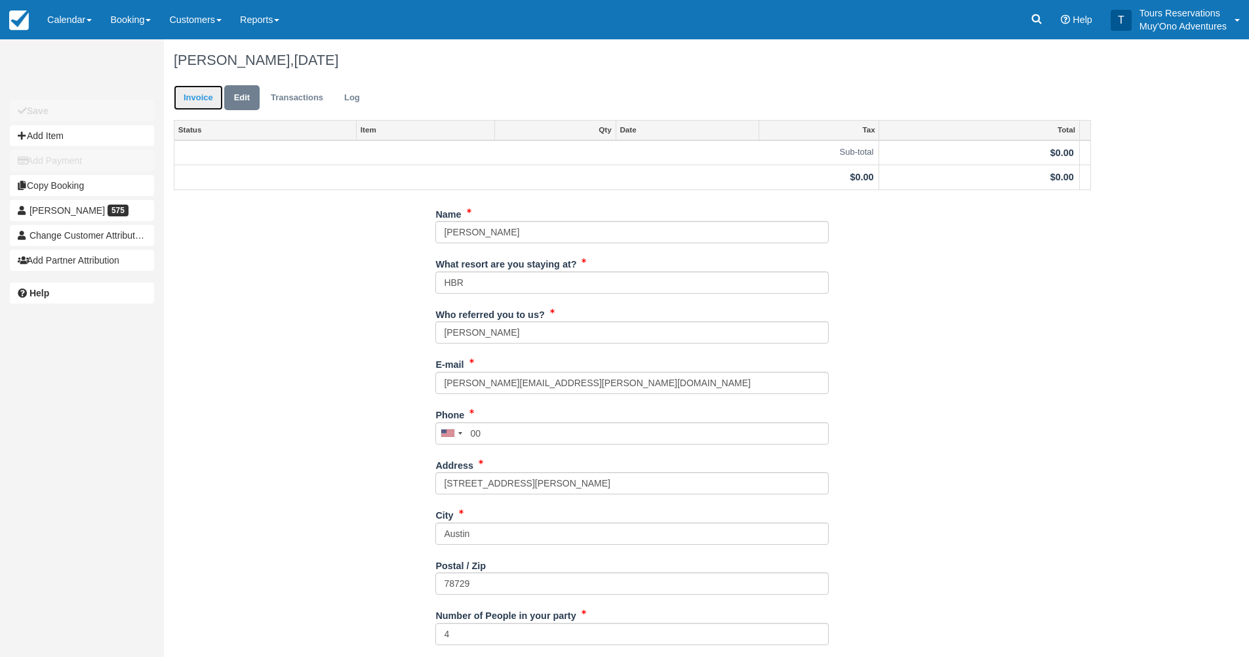
click at [208, 102] on link "Invoice" at bounding box center [198, 98] width 49 height 26
